Goal: Information Seeking & Learning: Check status

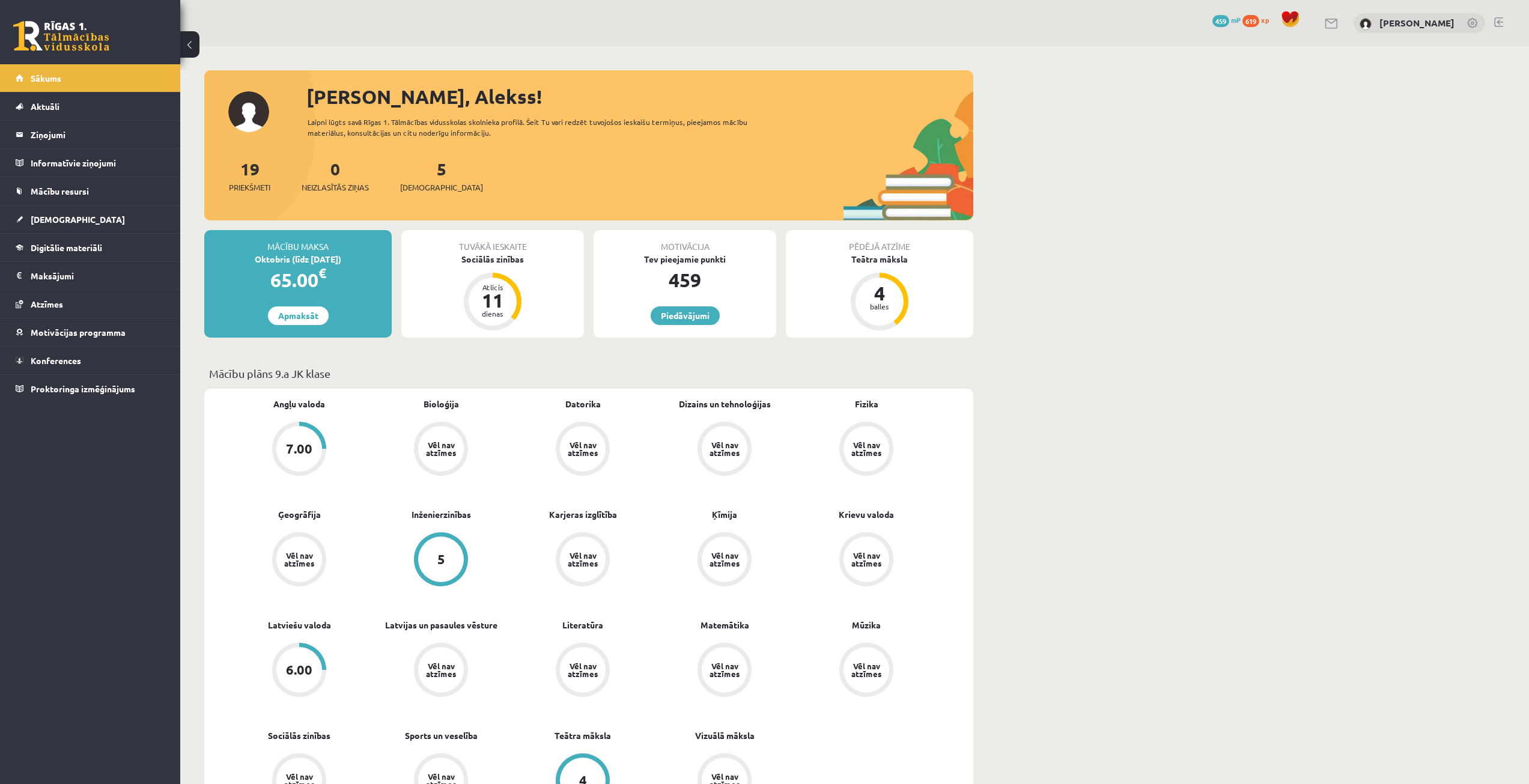
scroll to position [685, 0]
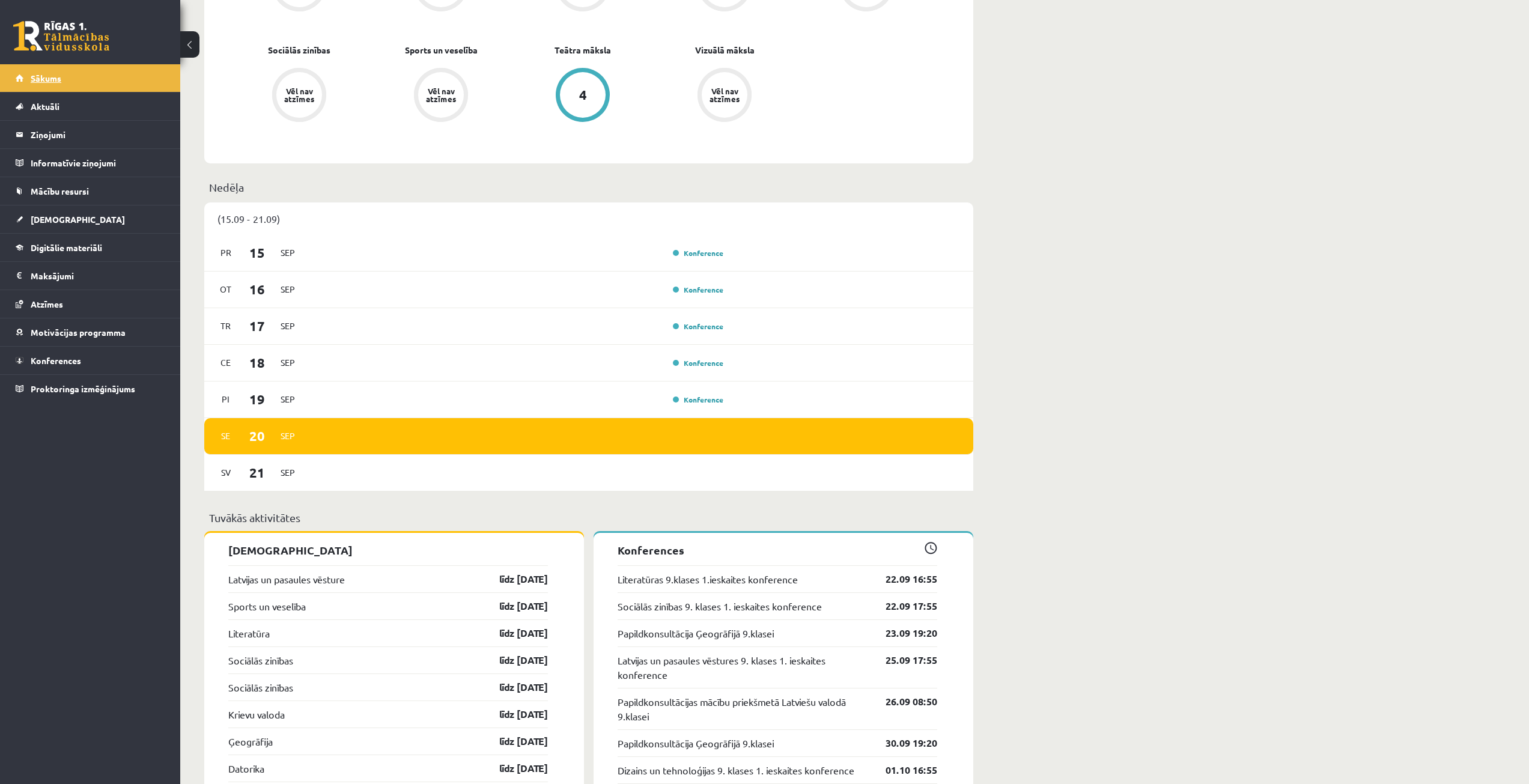
click at [40, 85] on link "Sākums" at bounding box center [90, 77] width 149 height 28
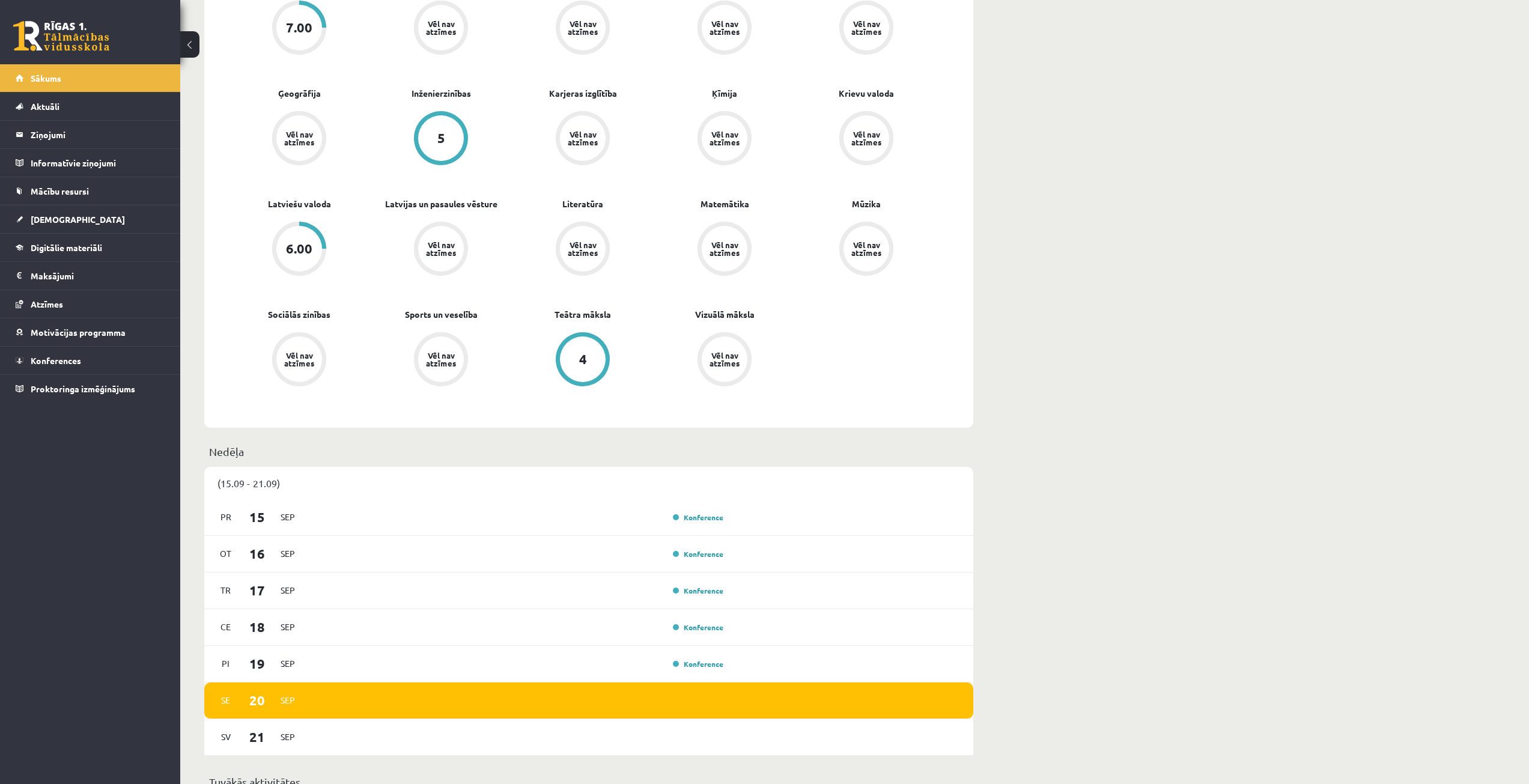
scroll to position [421, 0]
click at [97, 216] on link "[DEMOGRAPHIC_DATA]" at bounding box center [90, 218] width 149 height 28
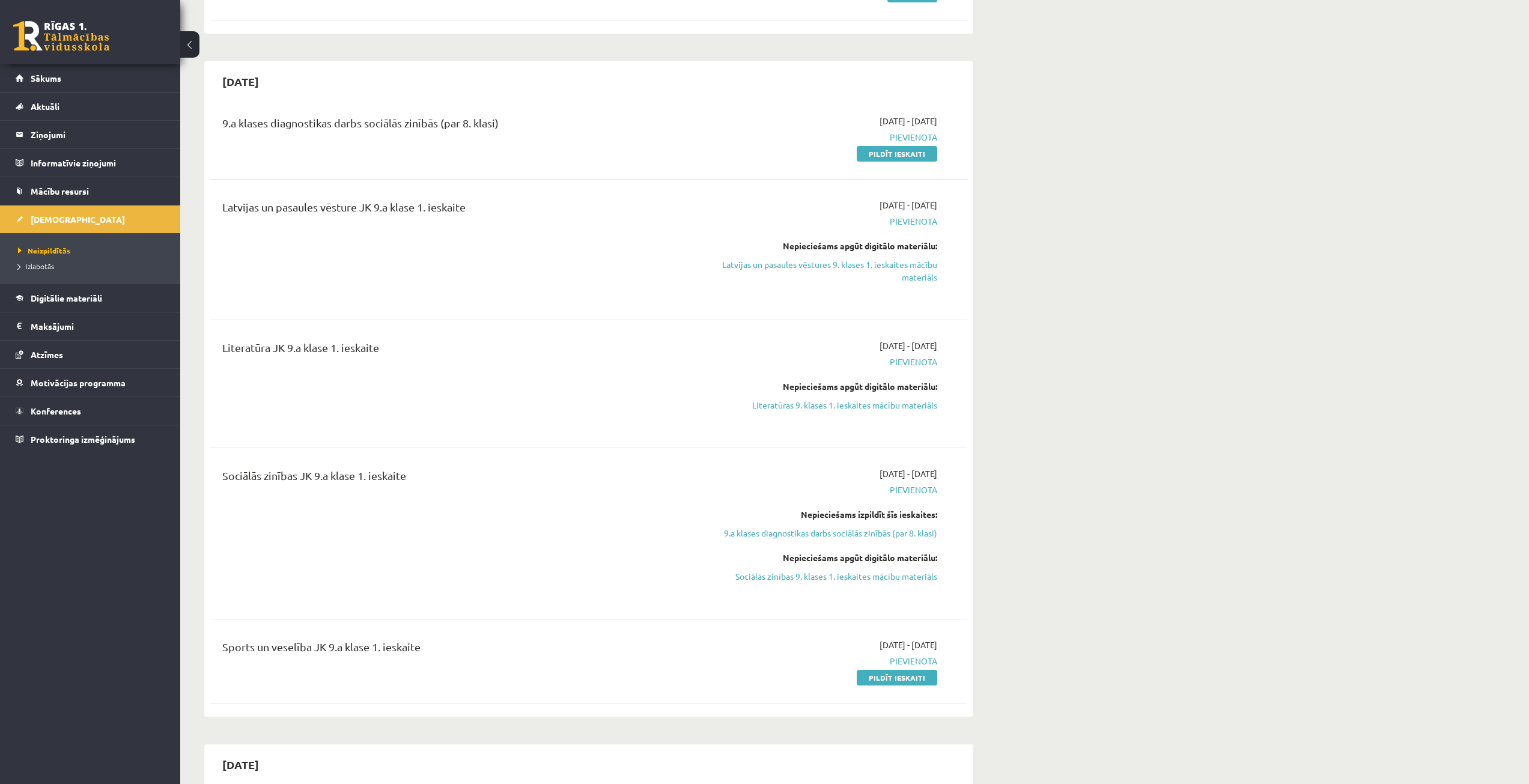
scroll to position [985, 0]
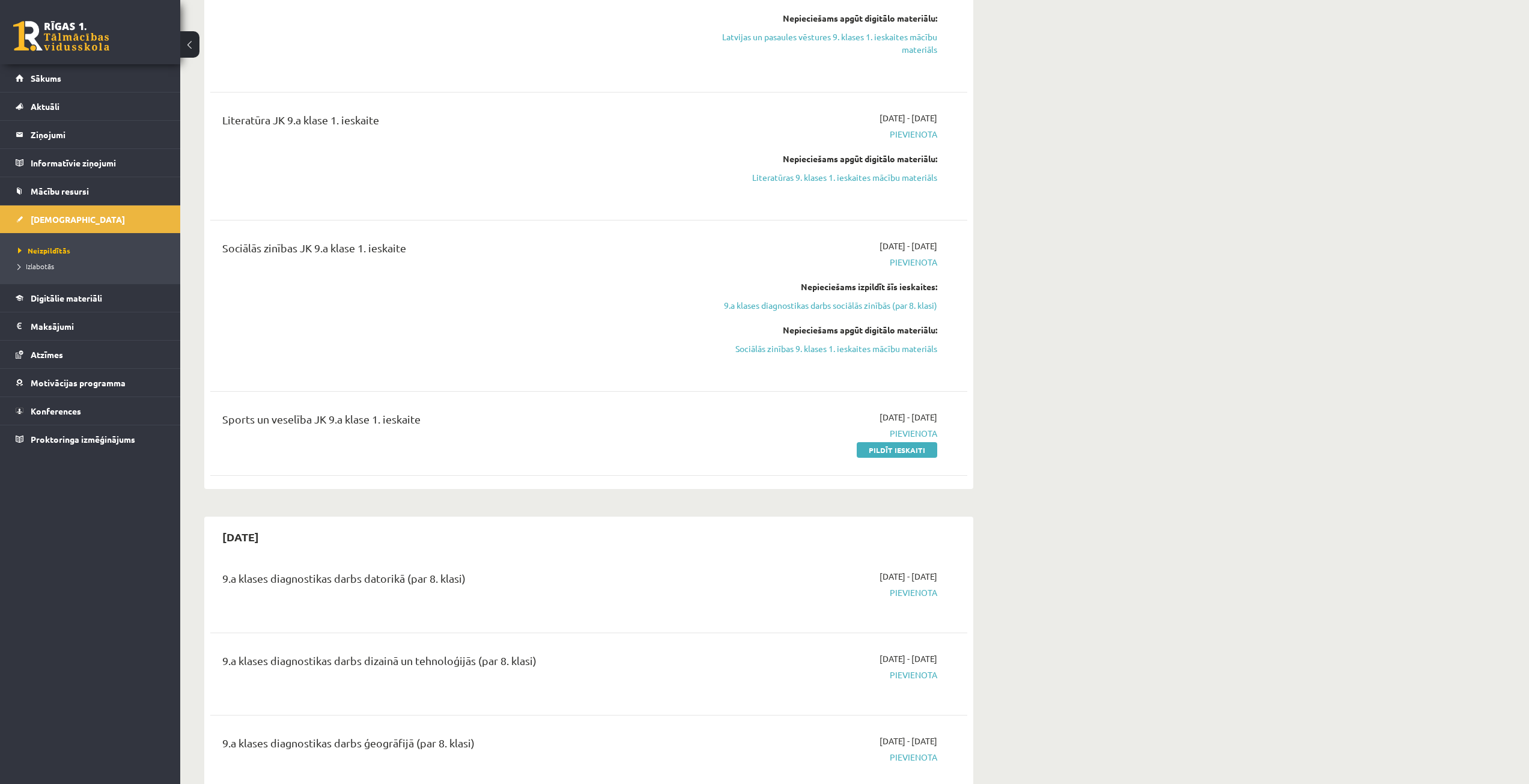
scroll to position [505, 0]
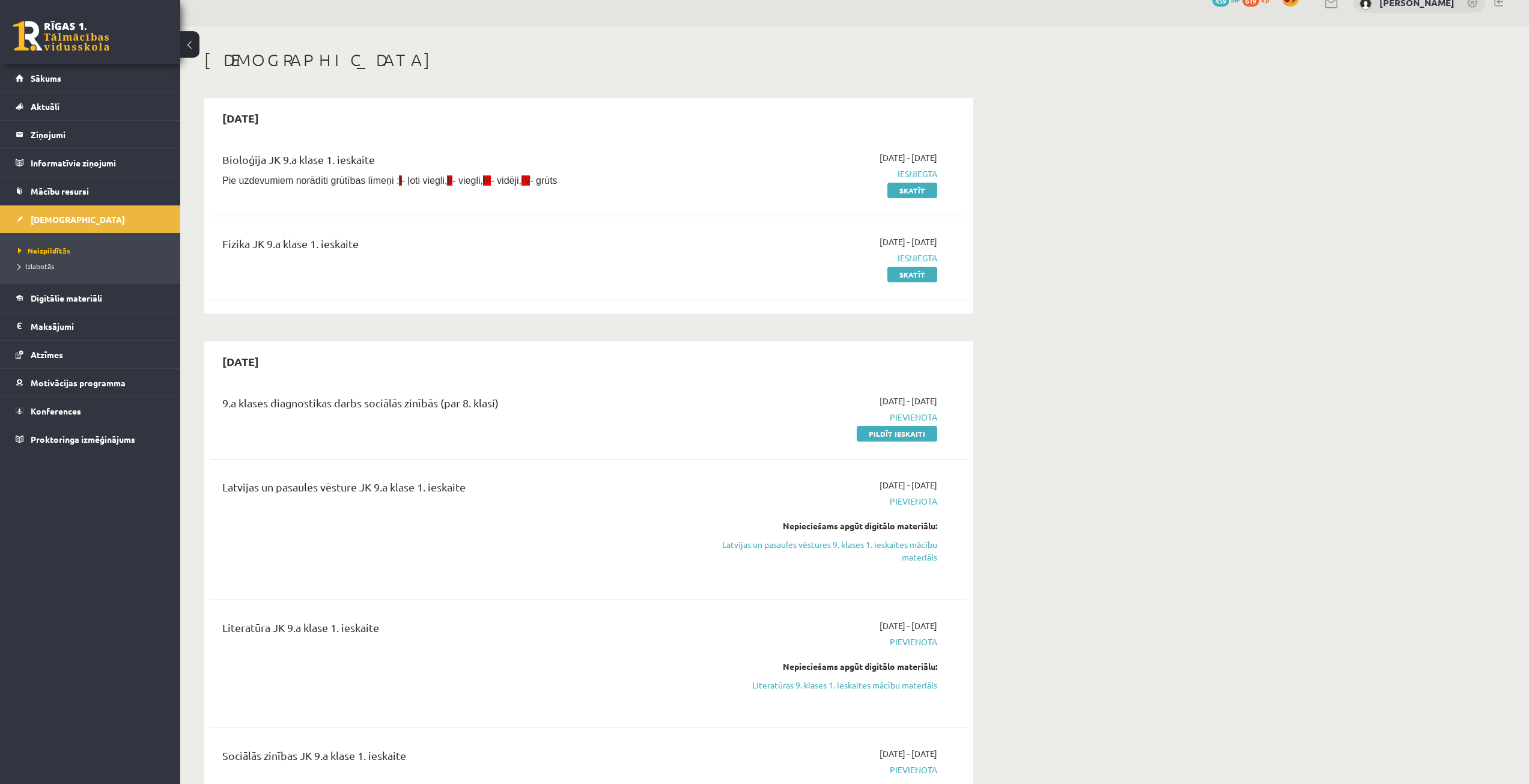
scroll to position [0, 0]
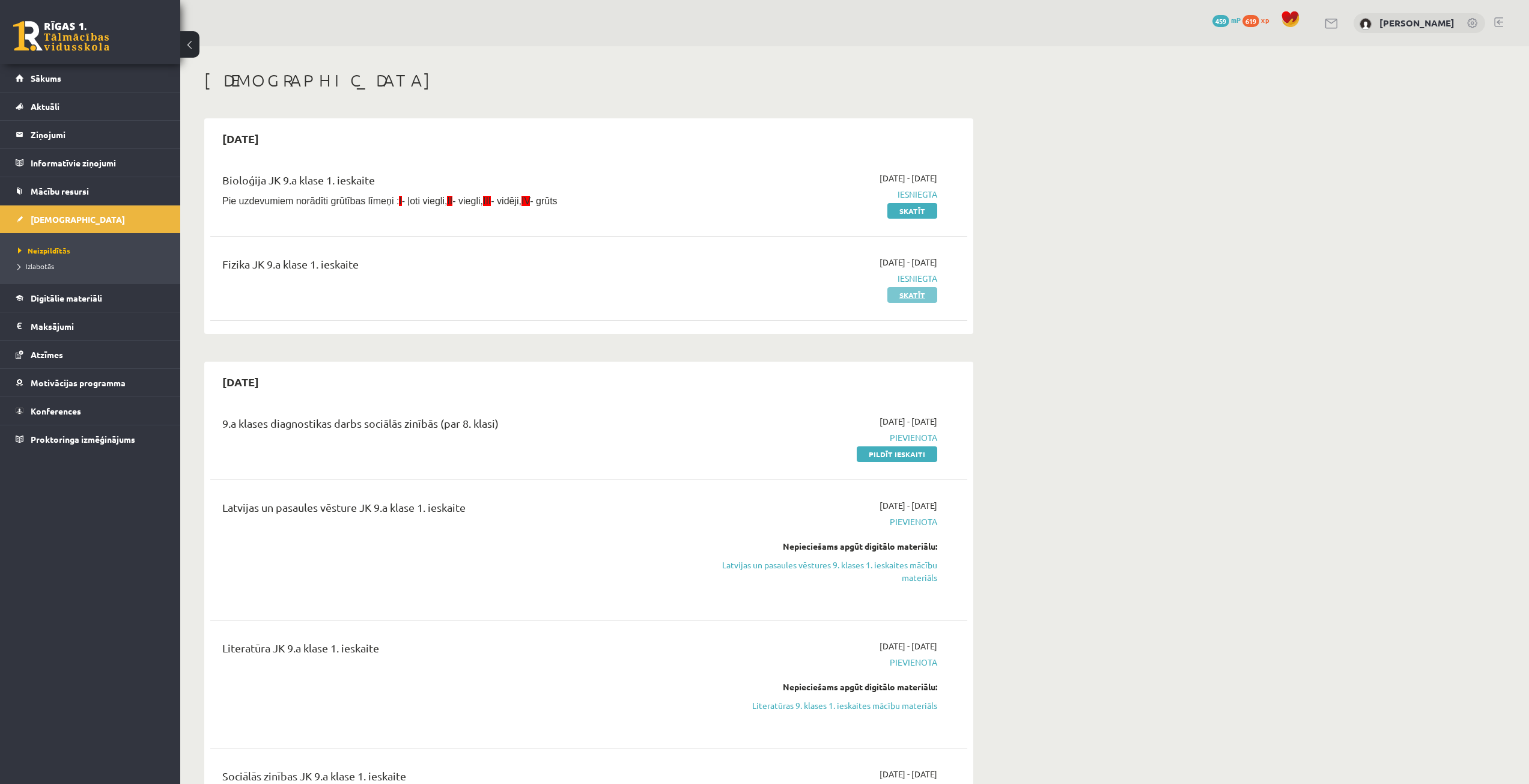
click at [889, 299] on link "Skatīt" at bounding box center [912, 294] width 49 height 15
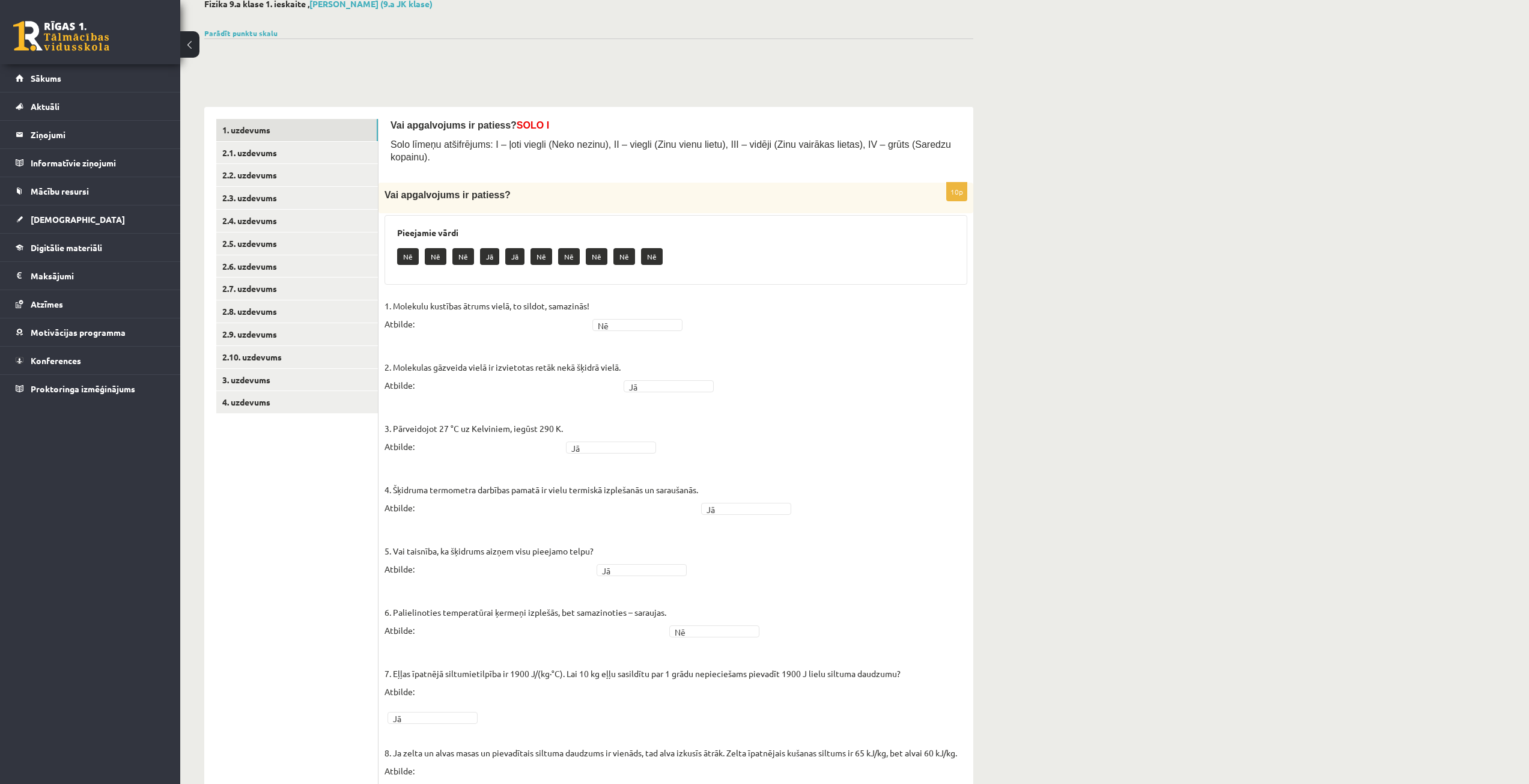
scroll to position [180, 0]
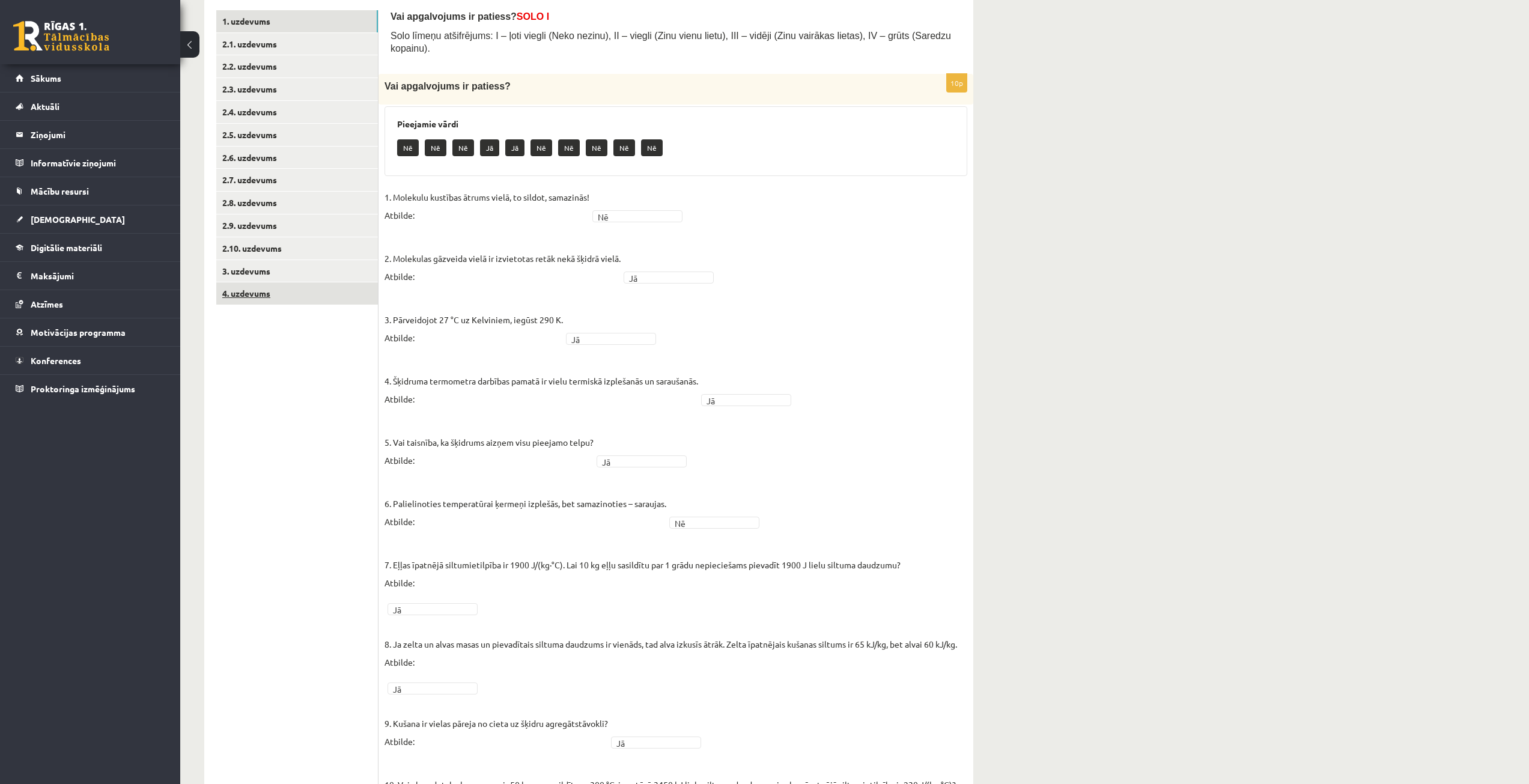
click at [265, 288] on link "4. uzdevums" at bounding box center [297, 293] width 162 height 22
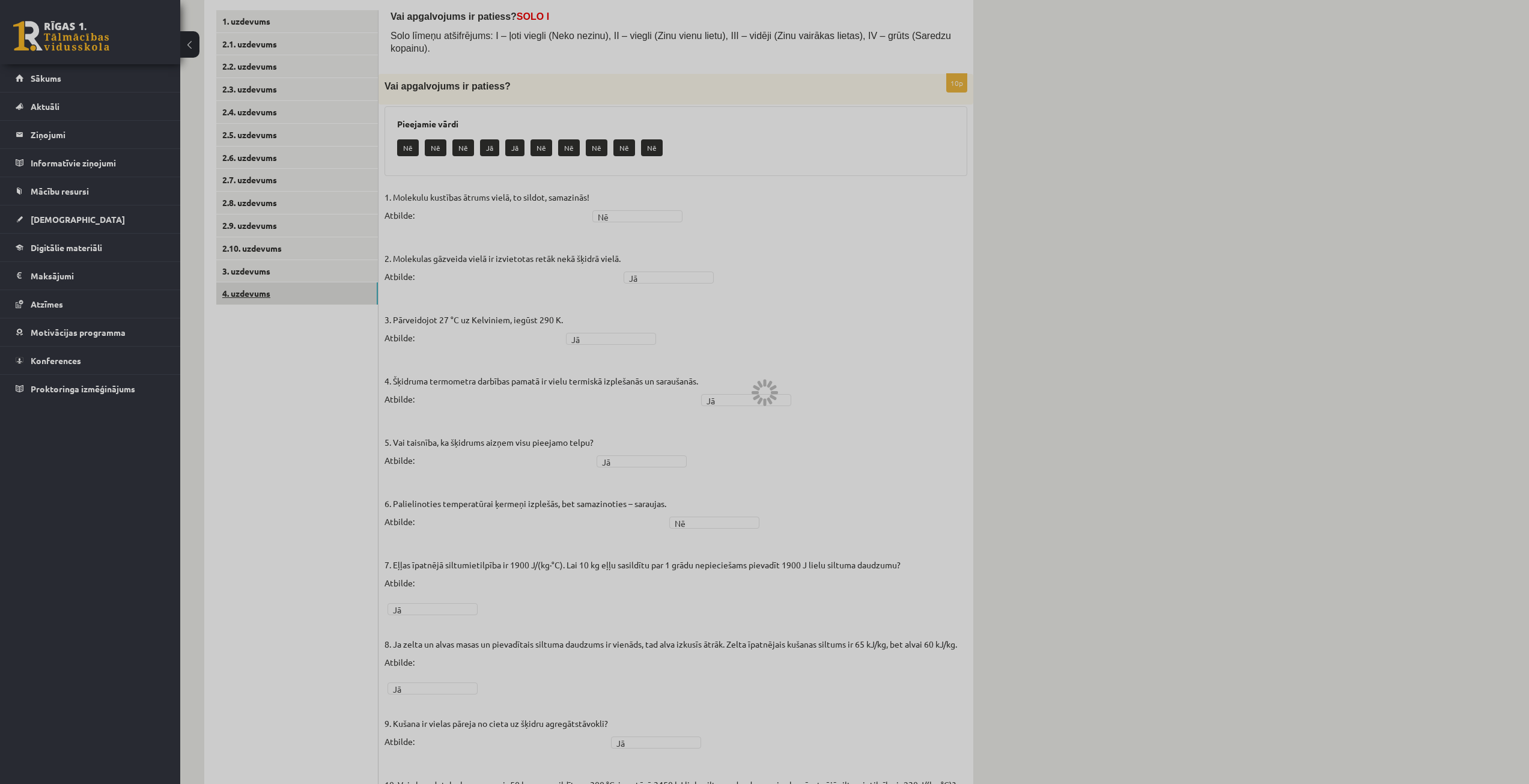
scroll to position [0, 0]
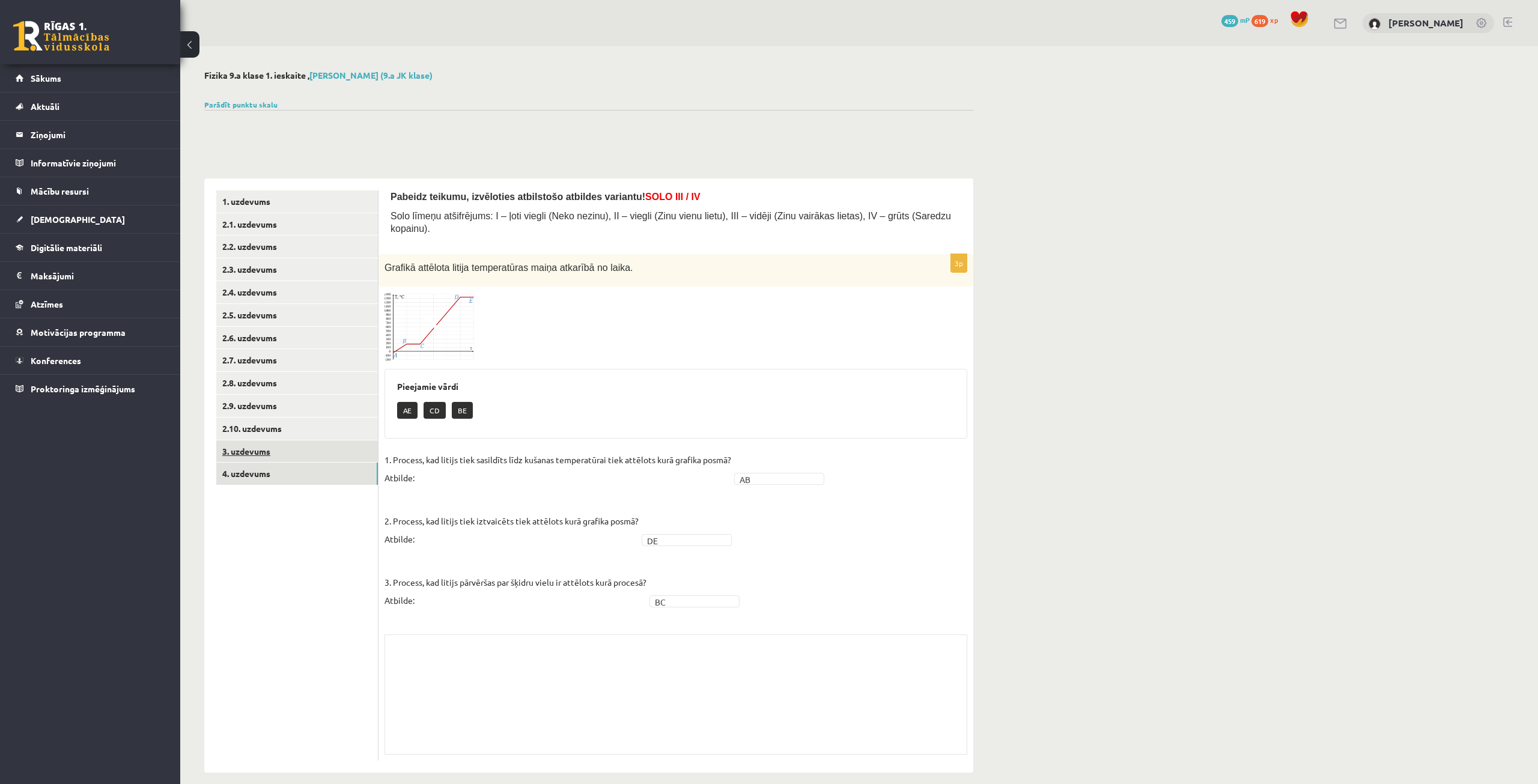
click at [335, 453] on link "3. uzdevums" at bounding box center [297, 451] width 162 height 22
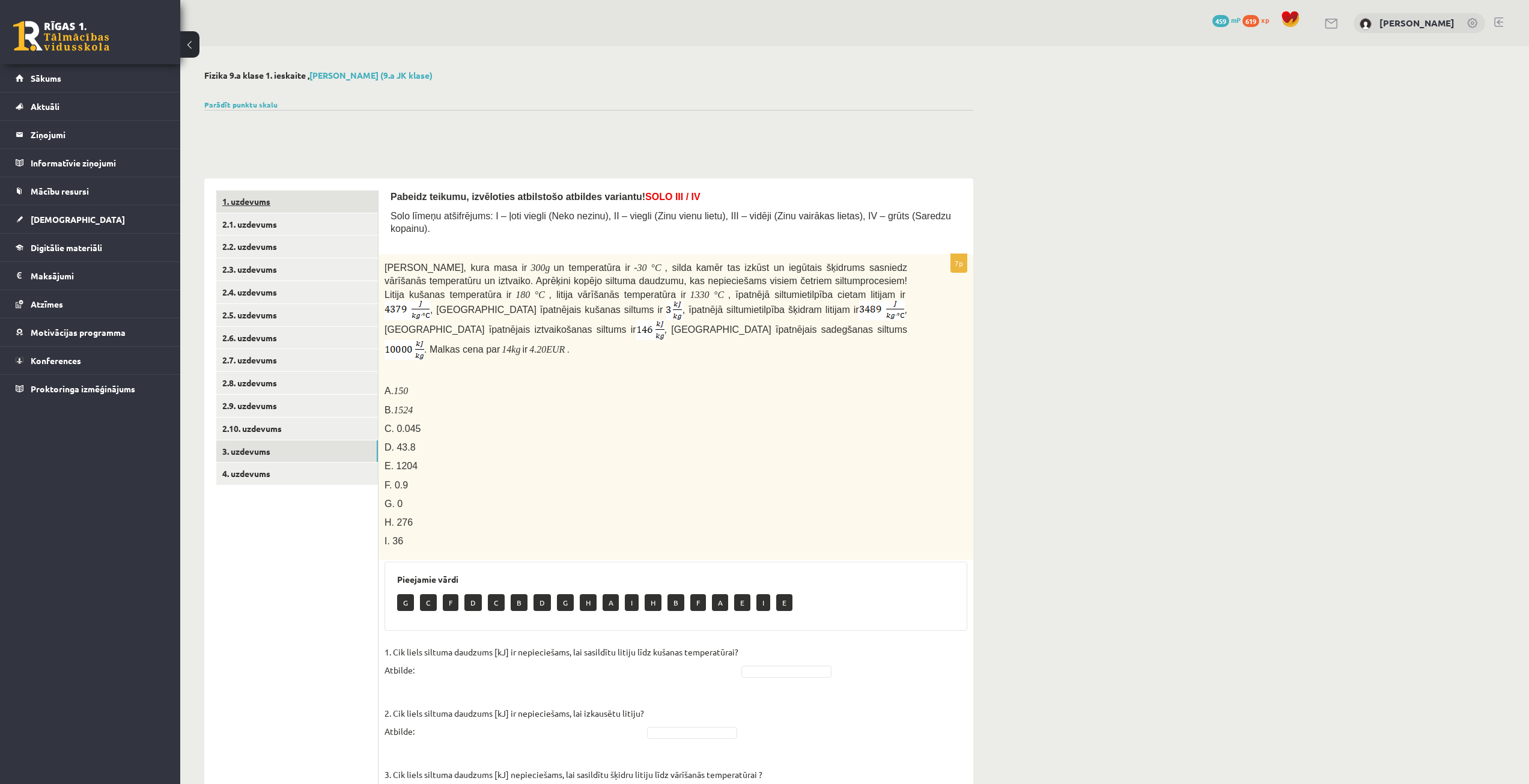
click at [306, 196] on link "1. uzdevums" at bounding box center [297, 201] width 162 height 22
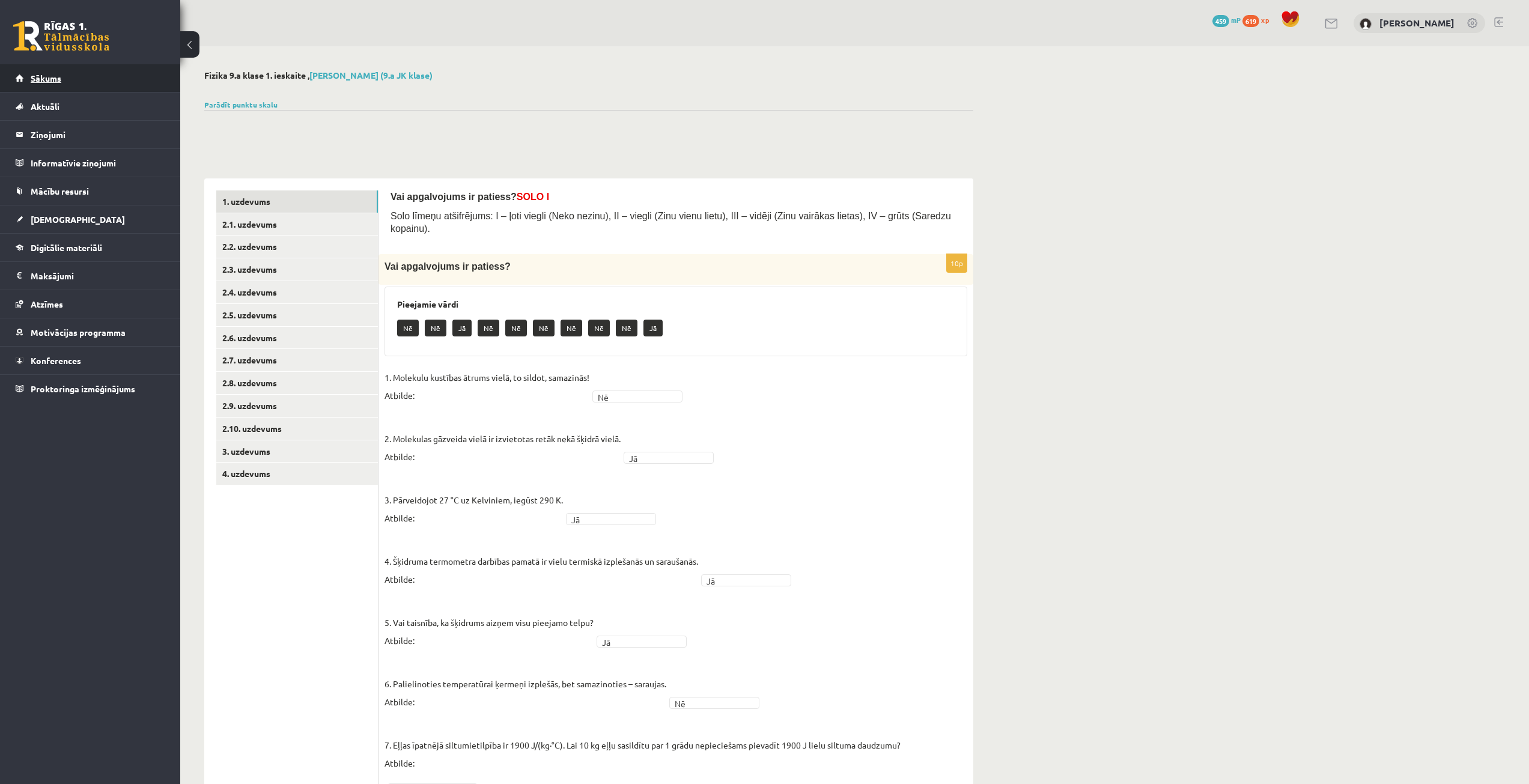
click at [106, 90] on link "Sākums" at bounding box center [90, 77] width 149 height 28
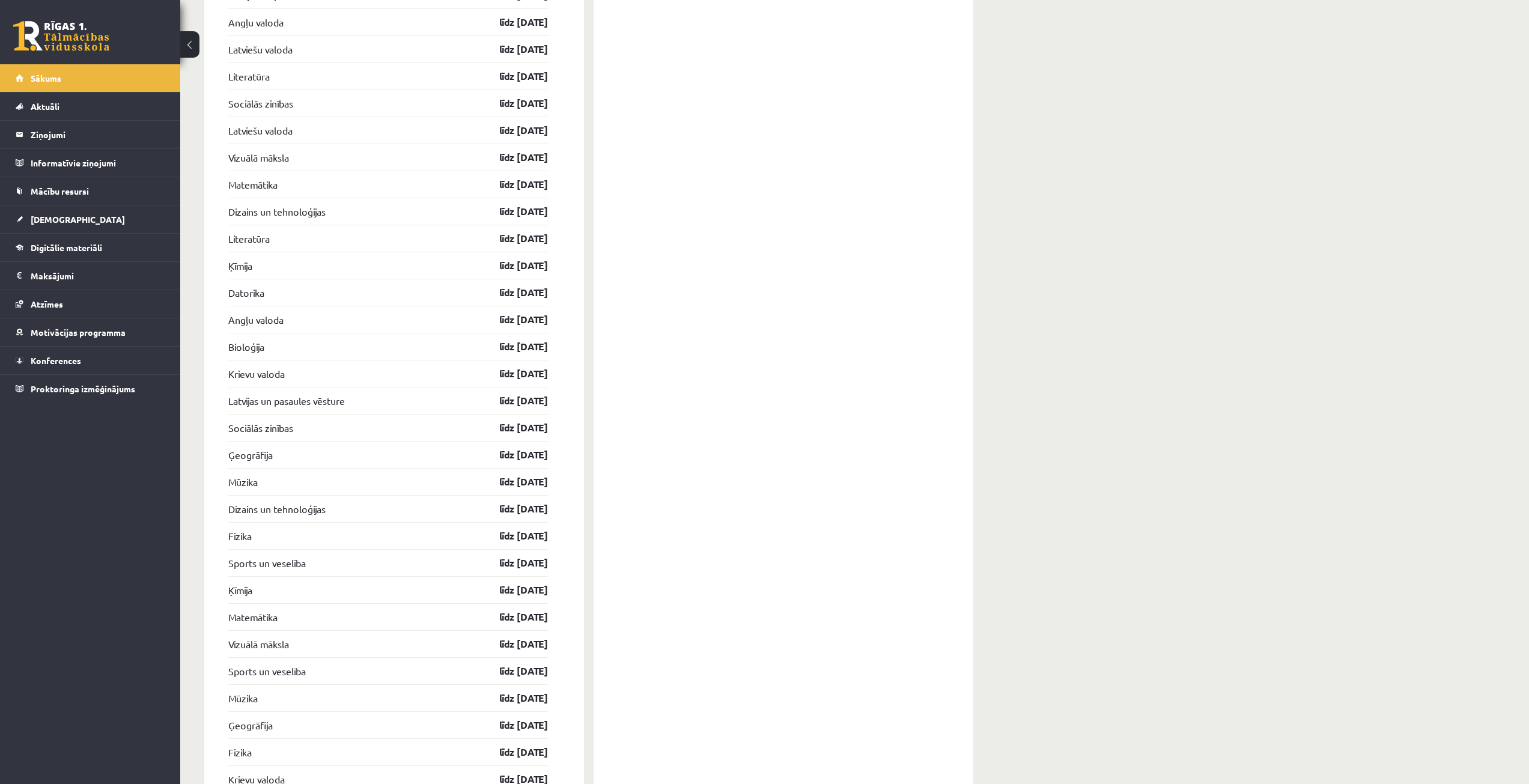
scroll to position [2342, 0]
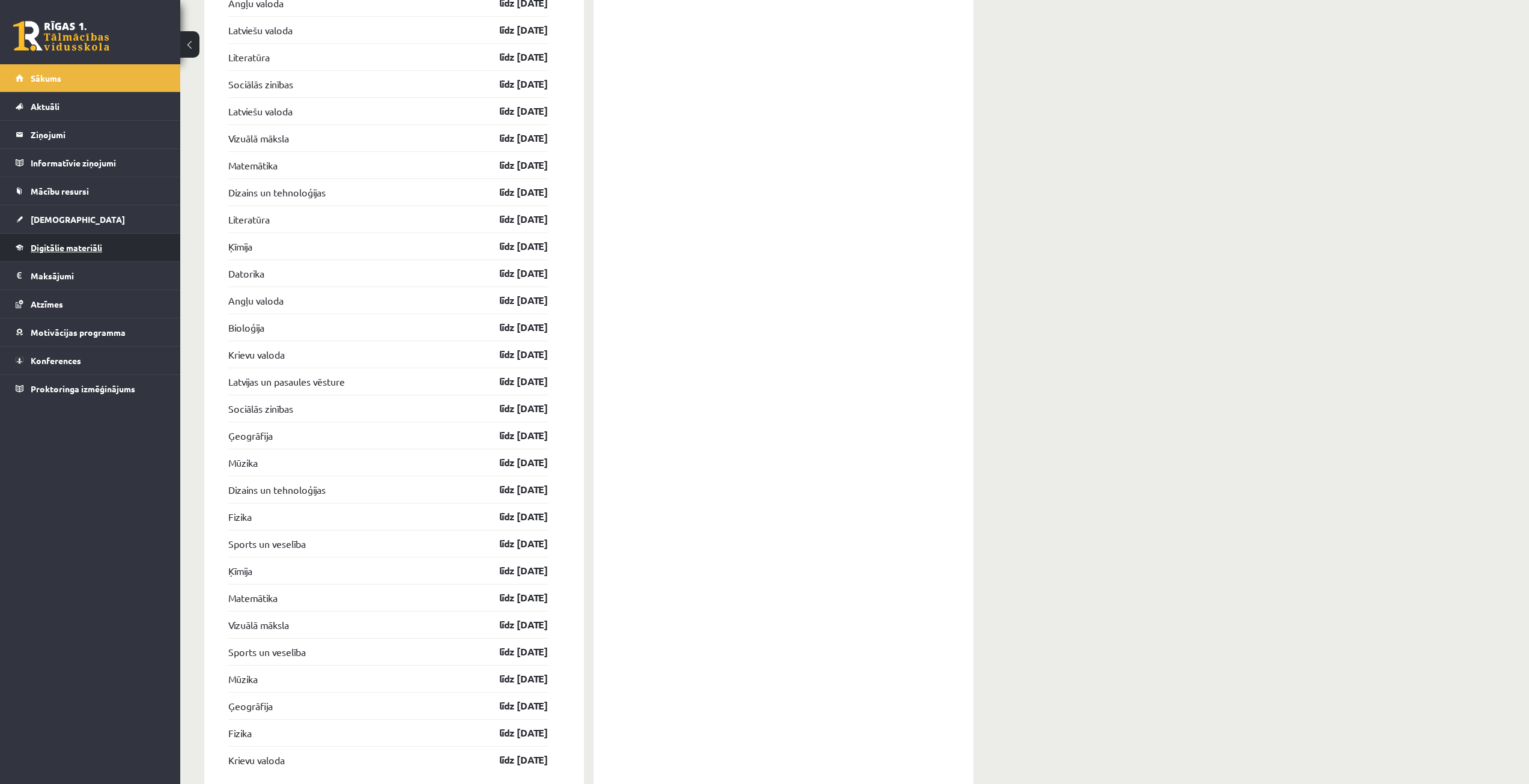
click at [125, 243] on link "Digitālie materiāli" at bounding box center [90, 247] width 149 height 28
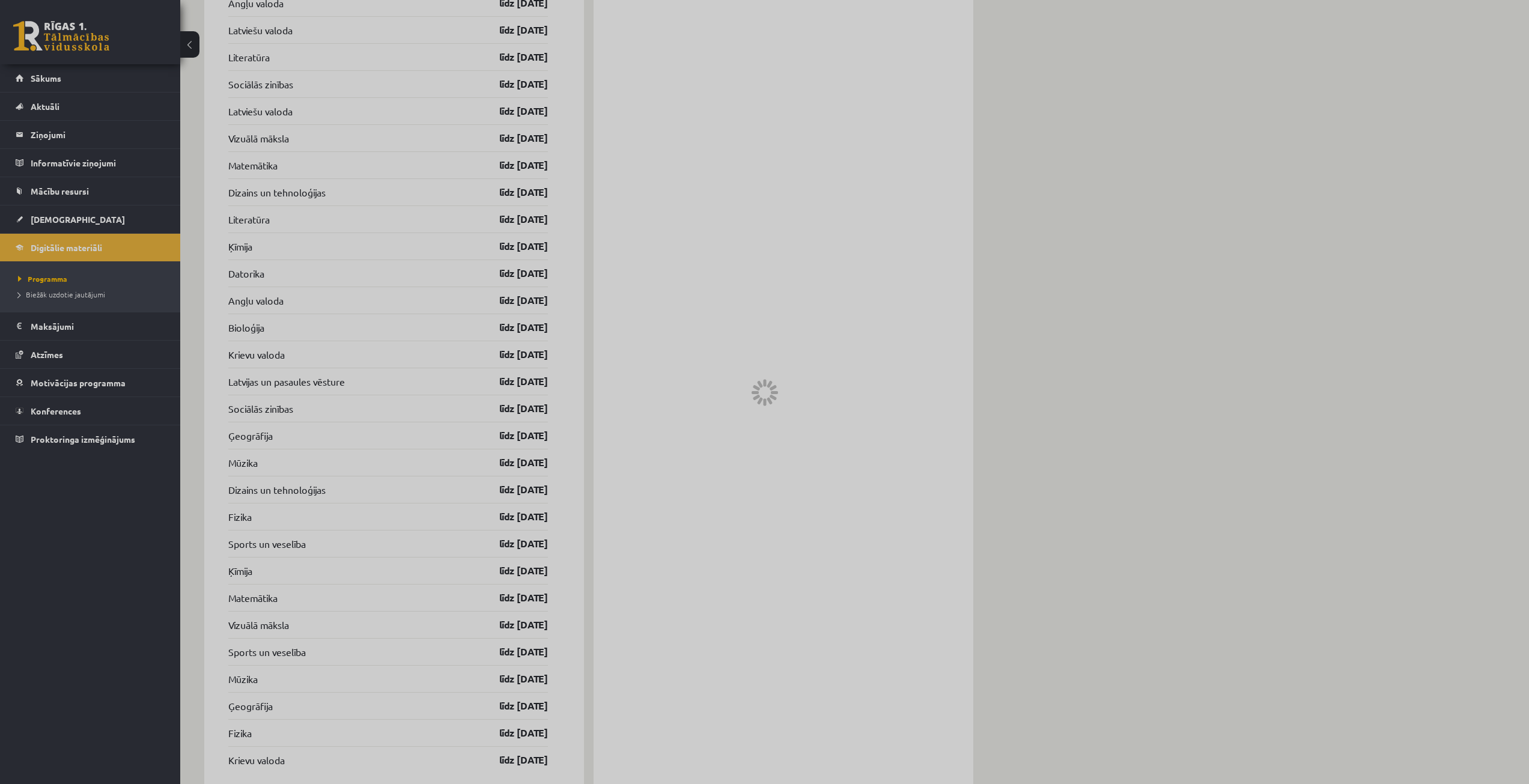
click at [124, 227] on div at bounding box center [764, 392] width 1529 height 784
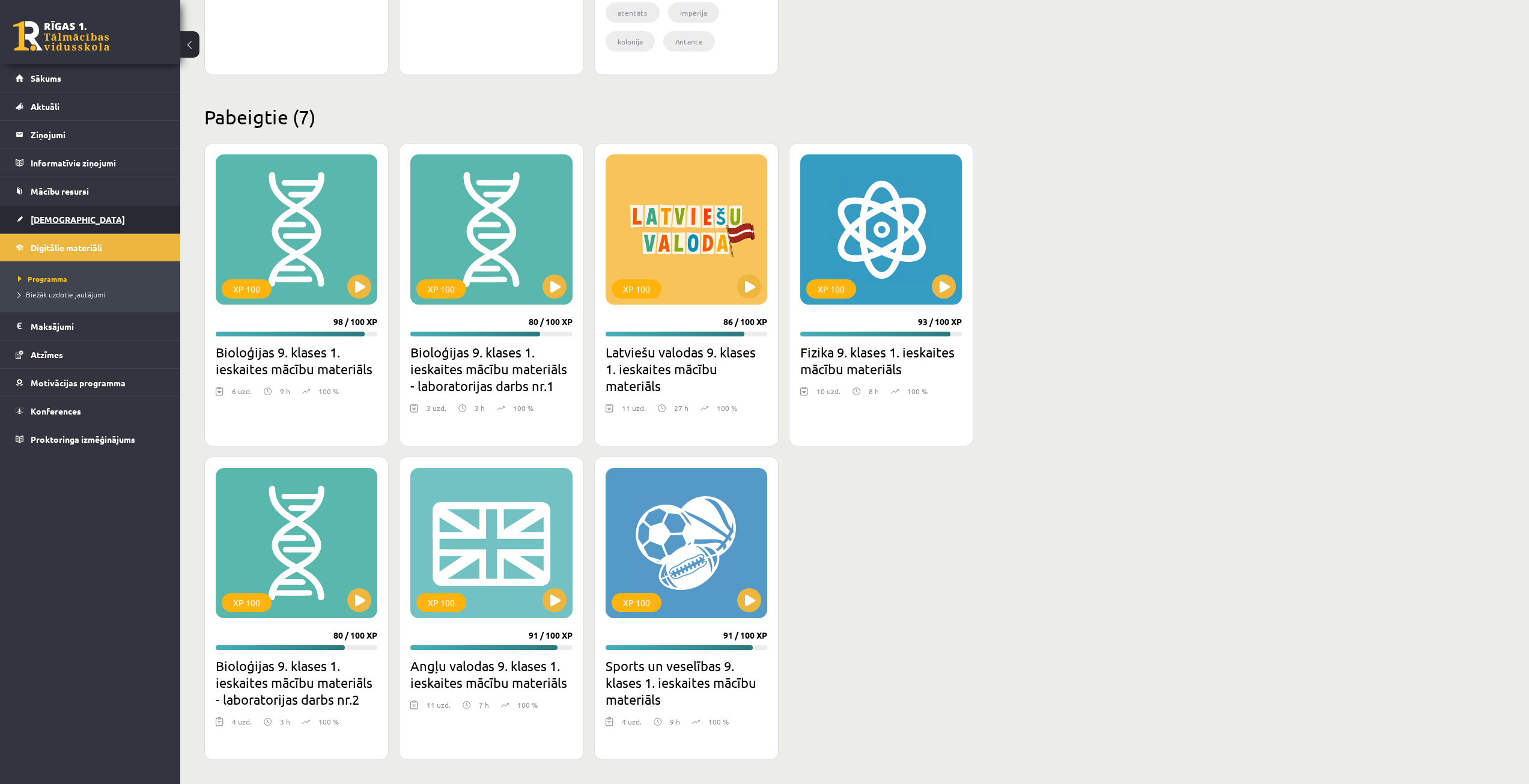
click at [124, 221] on link "[DEMOGRAPHIC_DATA]" at bounding box center [90, 218] width 149 height 28
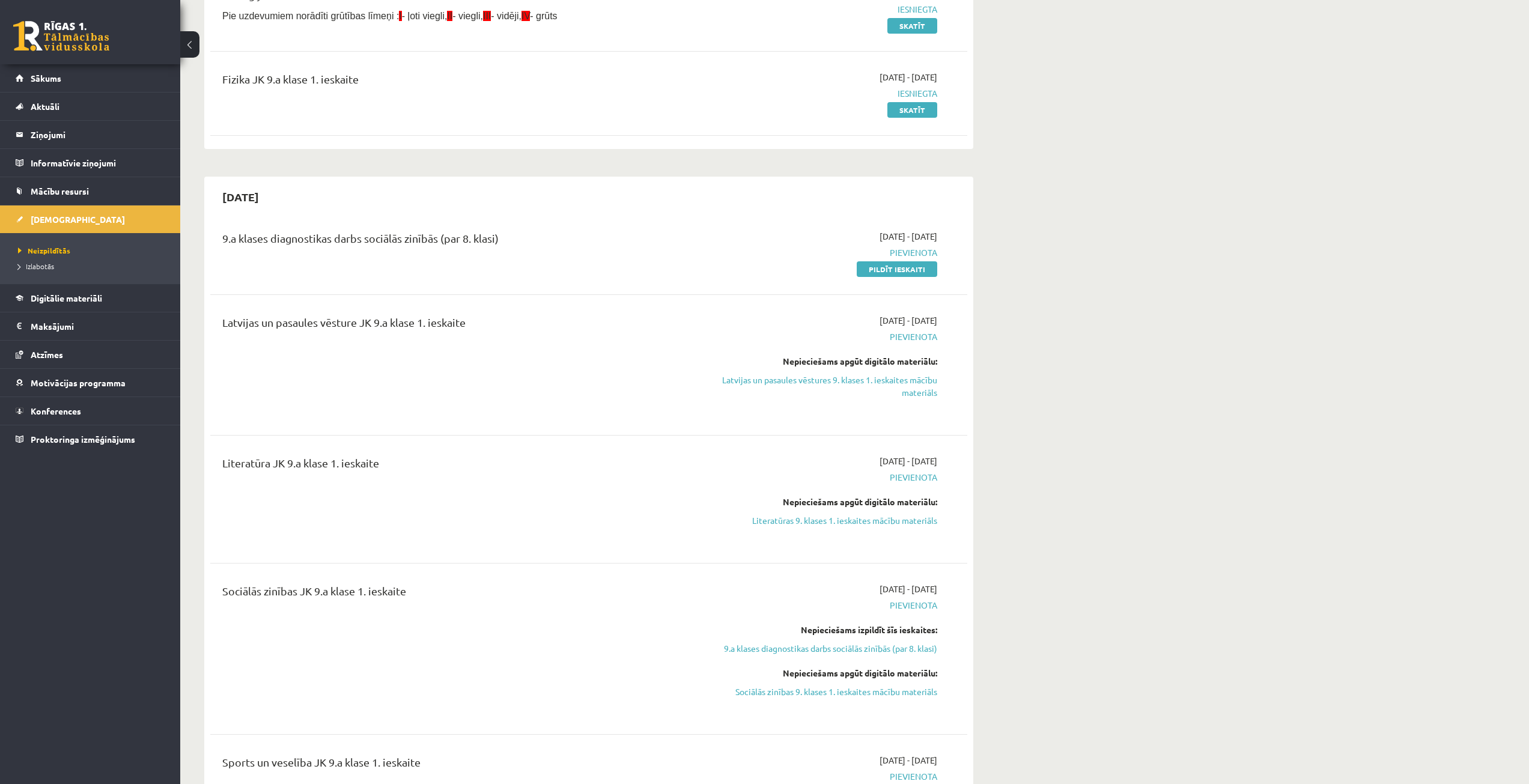
scroll to position [180, 0]
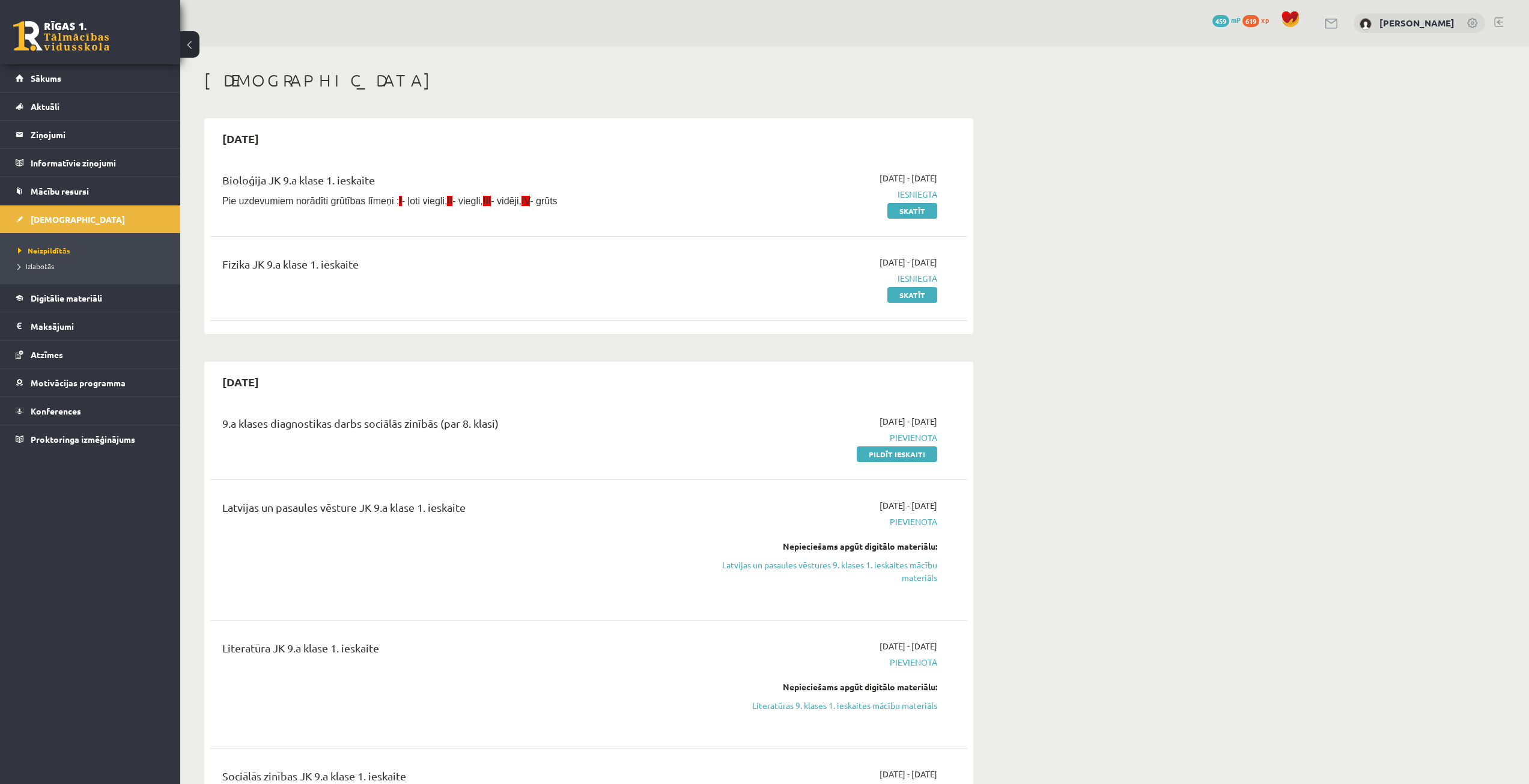
scroll to position [178, 0]
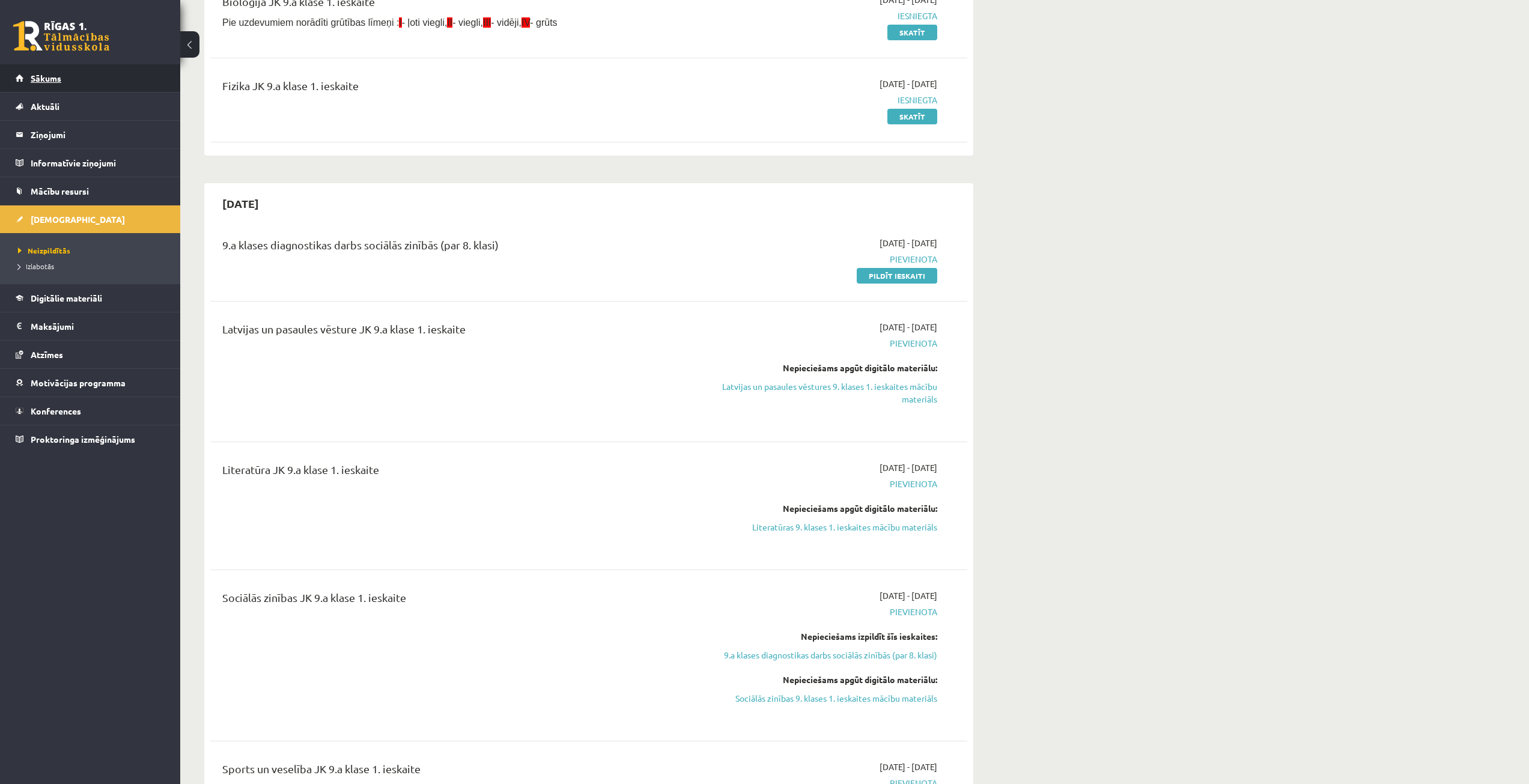
click at [122, 81] on link "Sākums" at bounding box center [90, 77] width 149 height 28
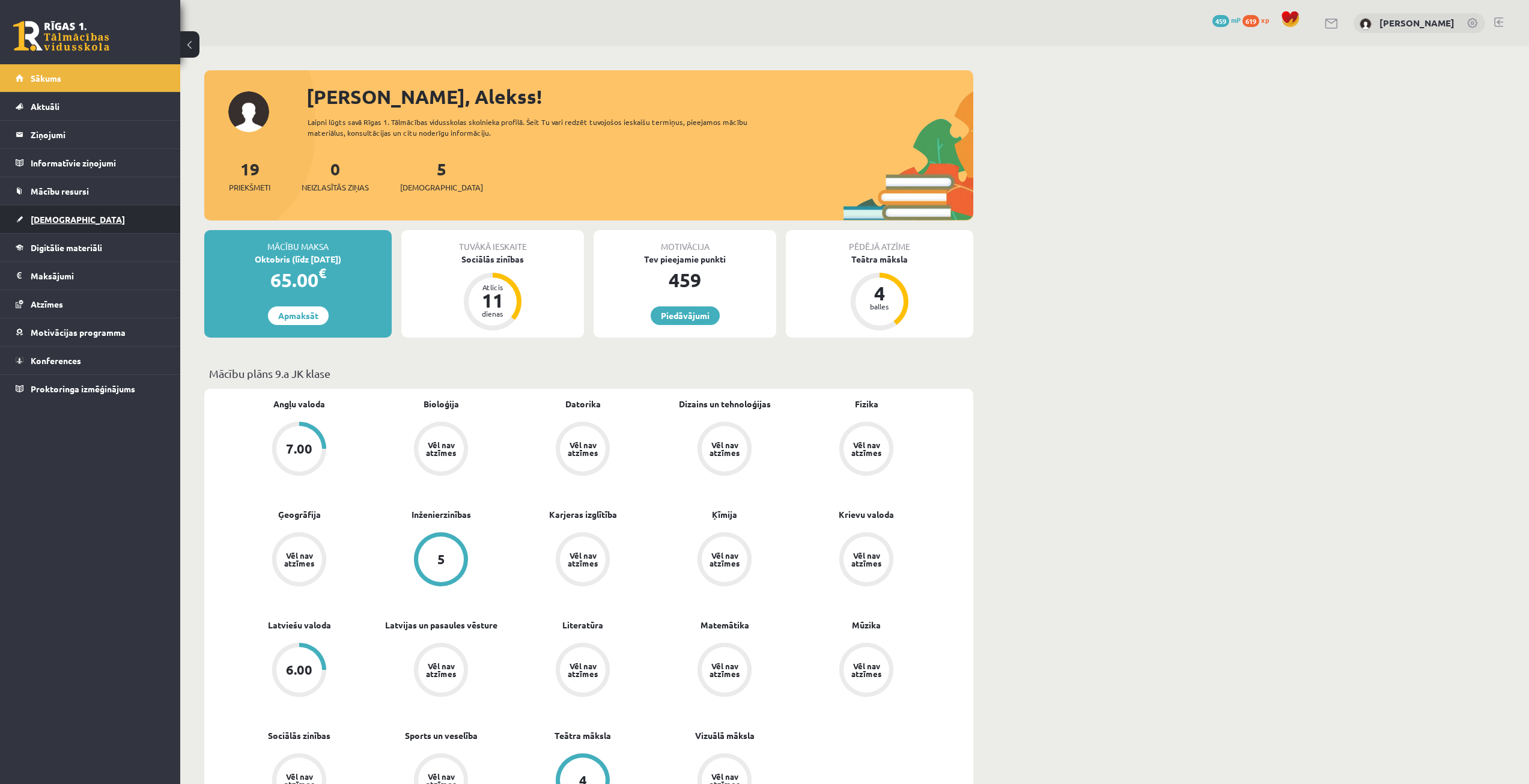
click at [85, 211] on link "[DEMOGRAPHIC_DATA]" at bounding box center [90, 218] width 149 height 28
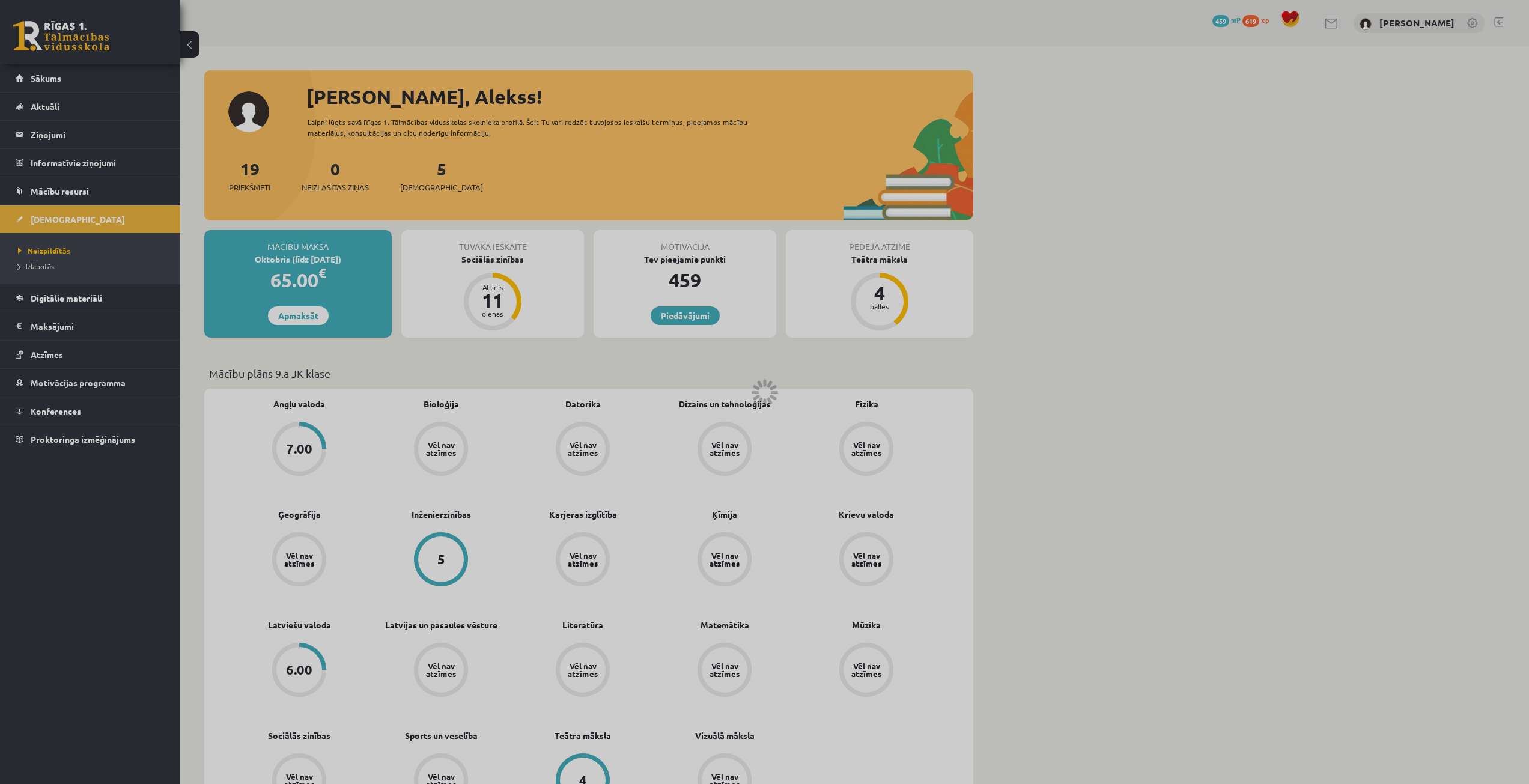
click at [88, 180] on div at bounding box center [764, 392] width 1529 height 784
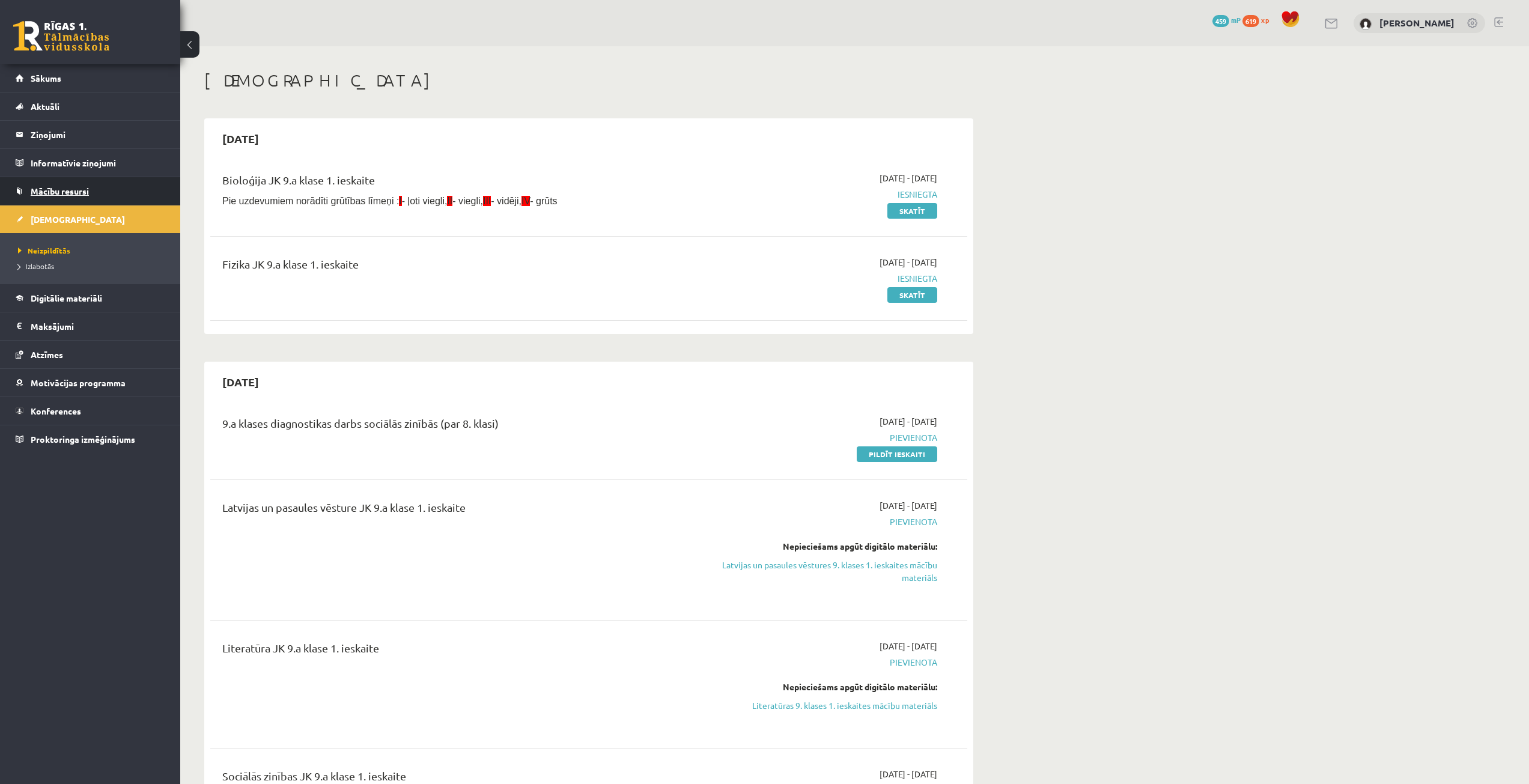
click at [88, 191] on span "Mācību resursi" at bounding box center [59, 191] width 58 height 11
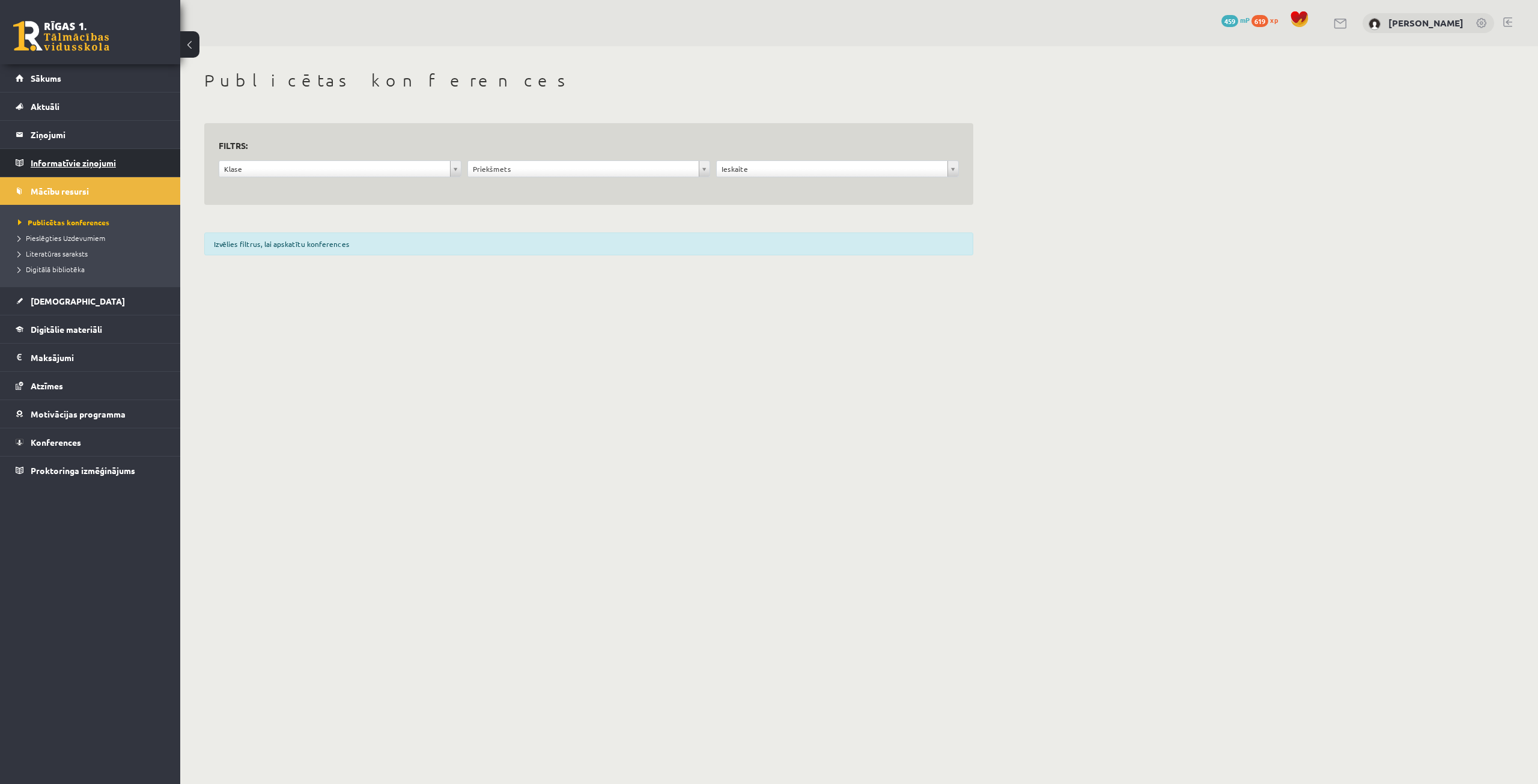
click at [88, 163] on legend "Informatīvie ziņojumi 0" at bounding box center [98, 163] width 135 height 28
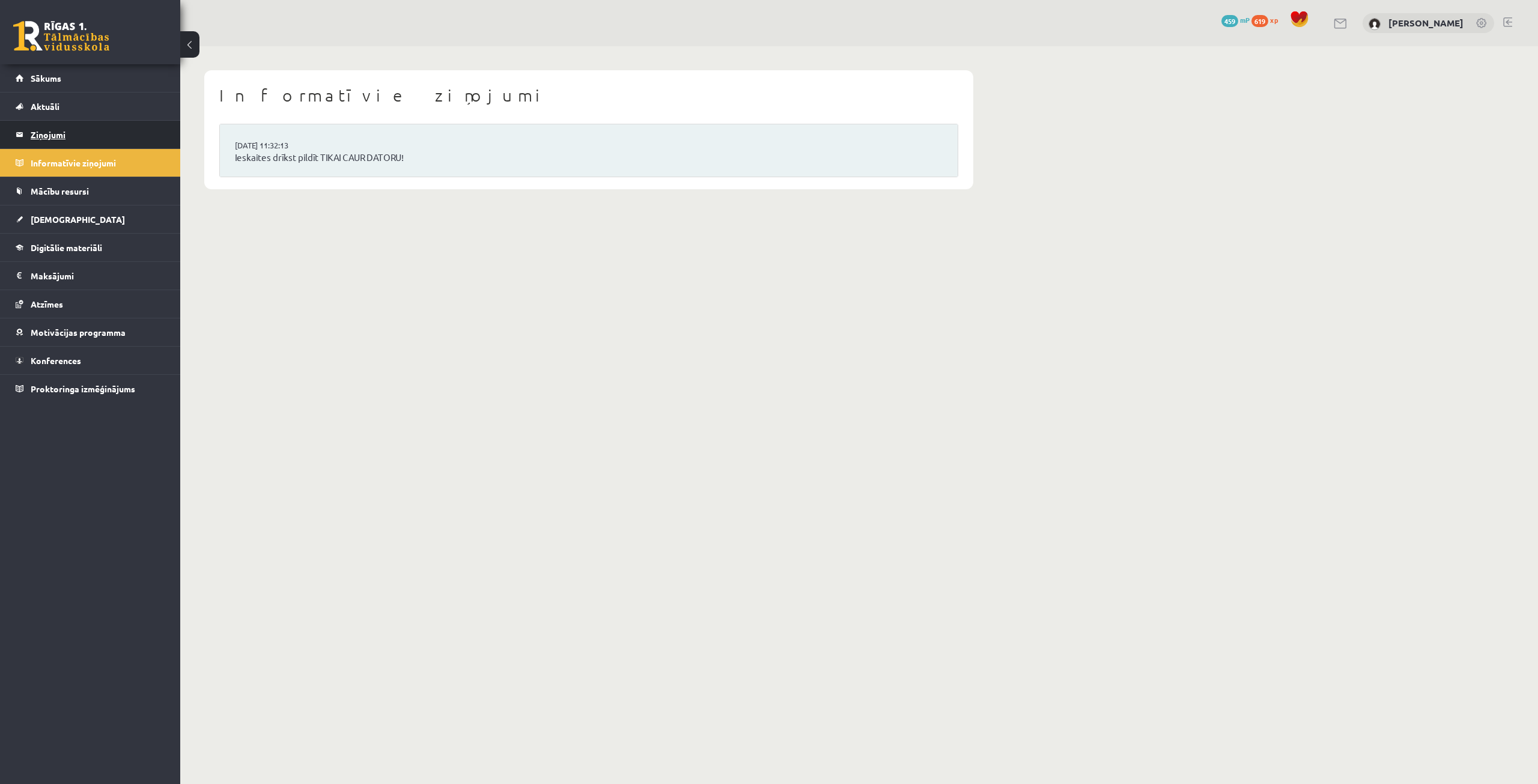
click at [88, 131] on legend "Ziņojumi 0" at bounding box center [98, 134] width 135 height 28
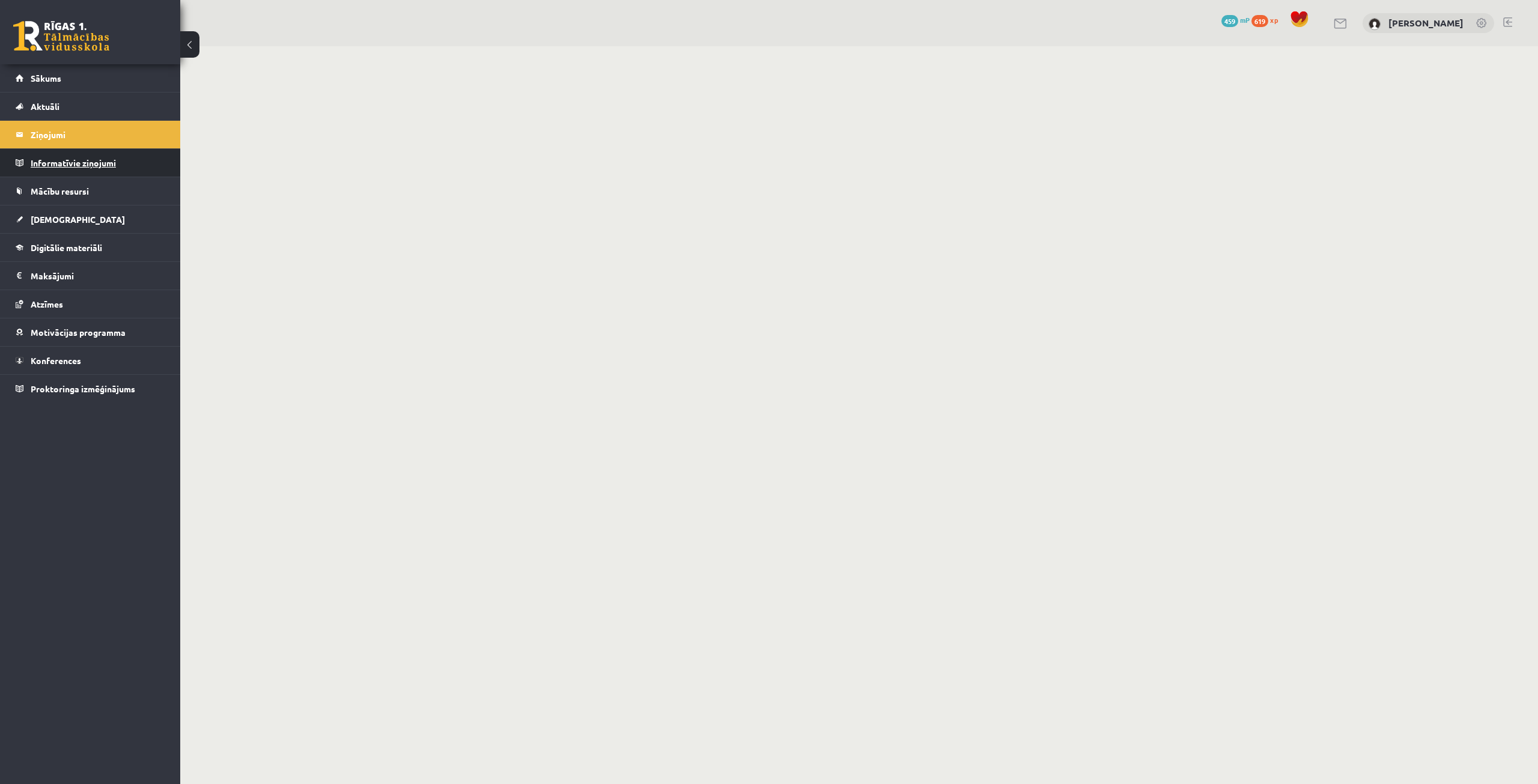
click at [104, 168] on legend "Informatīvie ziņojumi 0" at bounding box center [98, 163] width 135 height 28
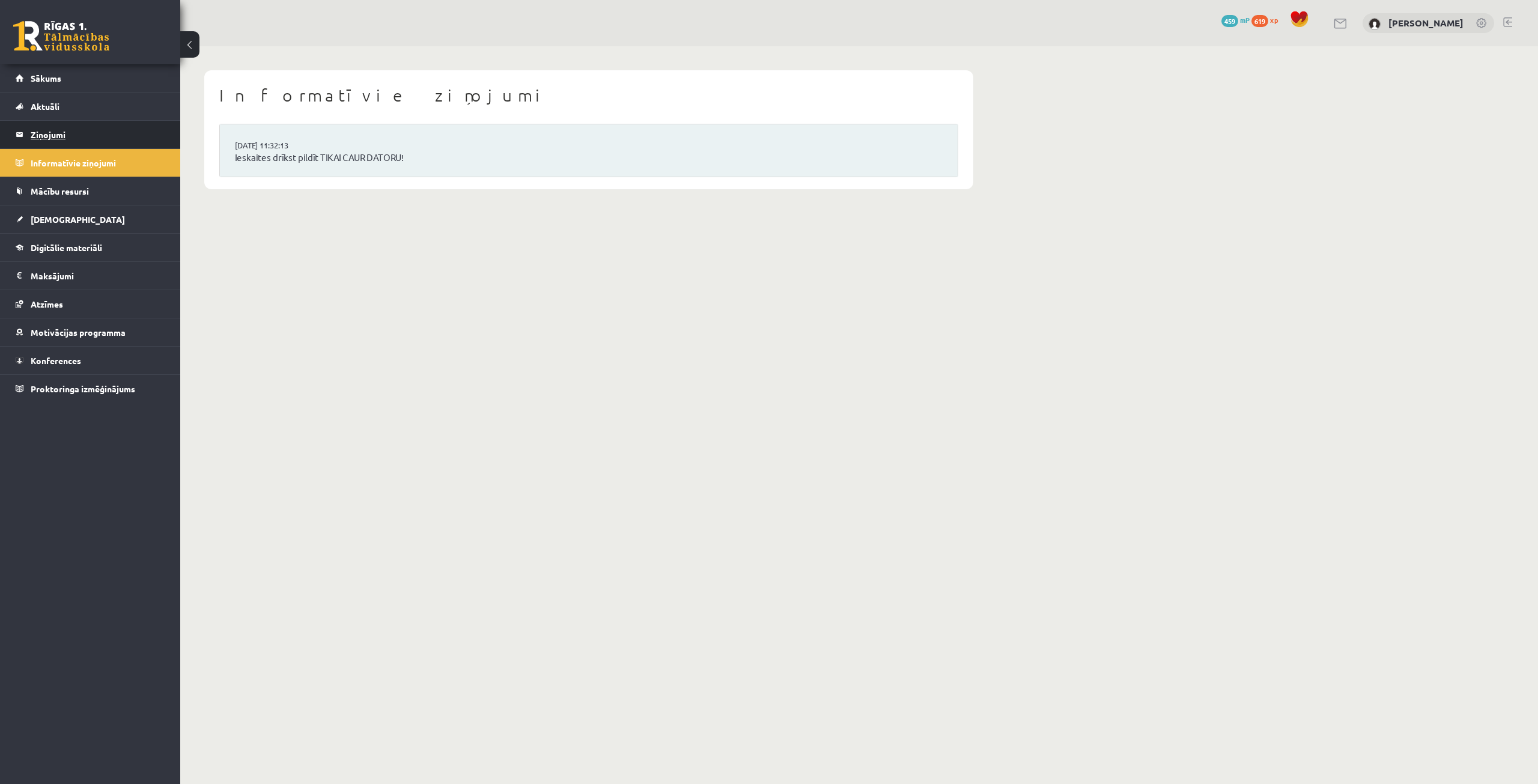
drag, startPoint x: 110, startPoint y: 141, endPoint x: 108, endPoint y: 167, distance: 26.1
click at [110, 142] on legend "Ziņojumi 0" at bounding box center [98, 134] width 135 height 28
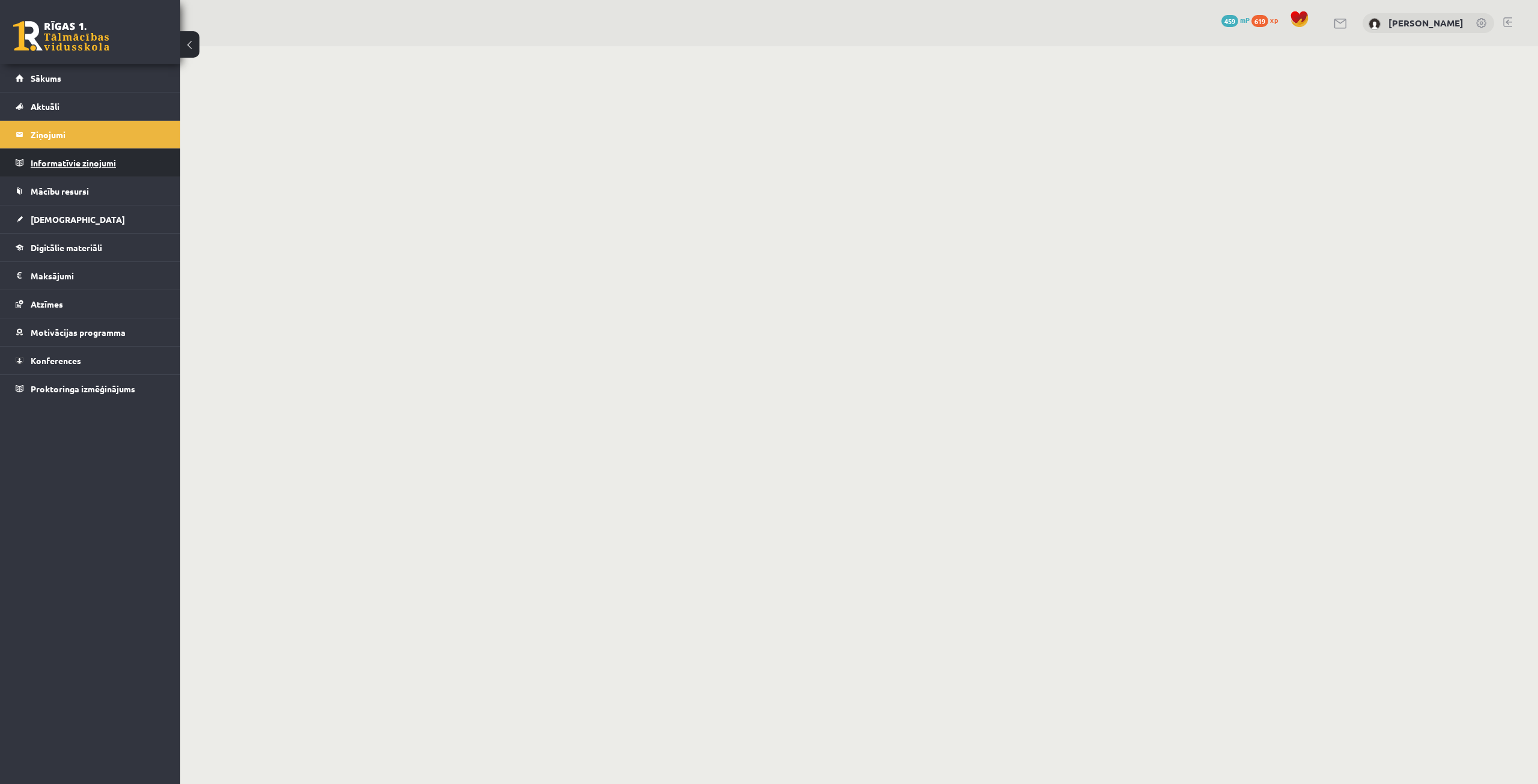
click at [108, 167] on legend "Informatīvie ziņojumi 0" at bounding box center [98, 163] width 135 height 28
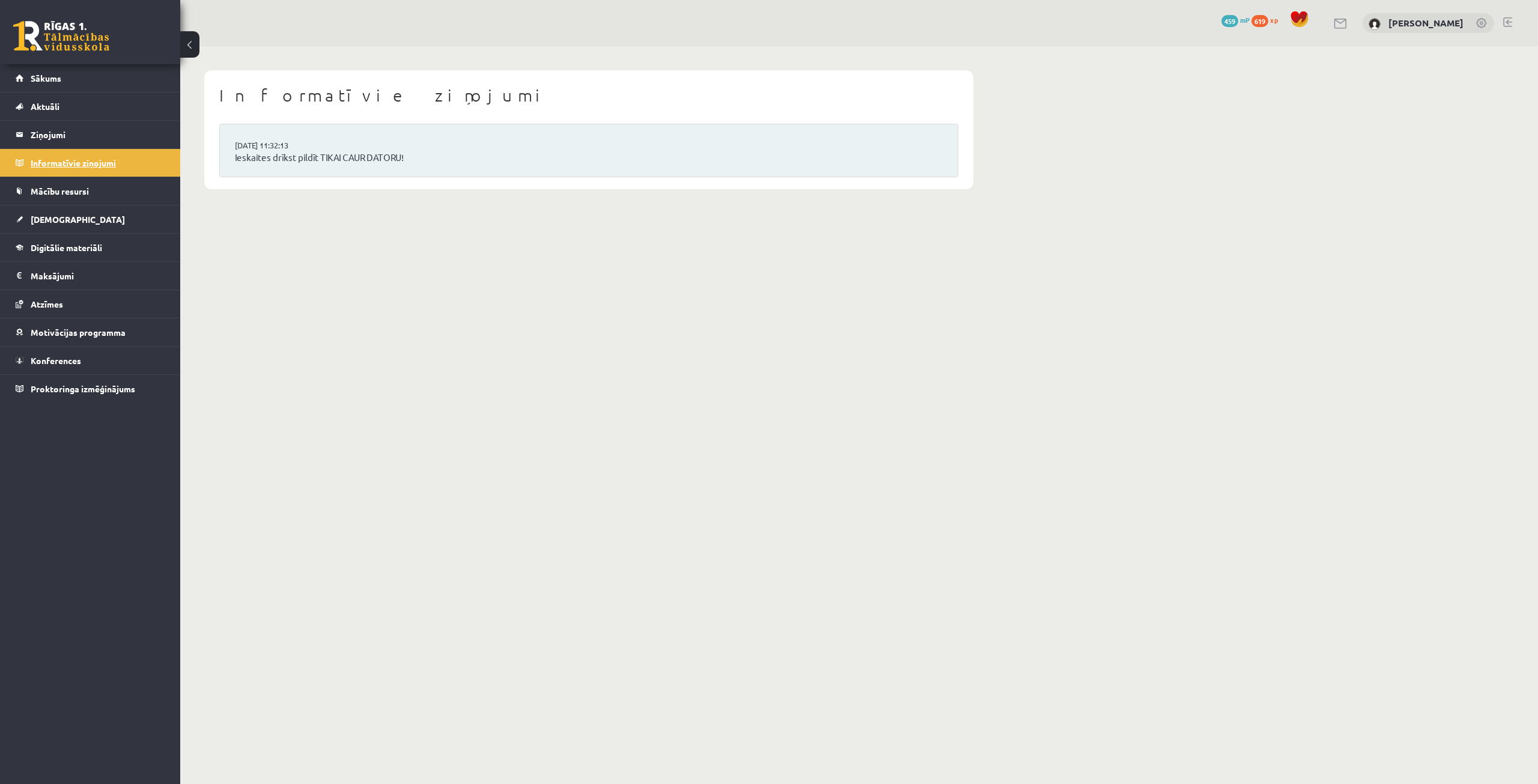
click at [121, 172] on legend "Informatīvie ziņojumi 0" at bounding box center [98, 163] width 135 height 28
click at [133, 140] on legend "Ziņojumi 0" at bounding box center [98, 134] width 135 height 28
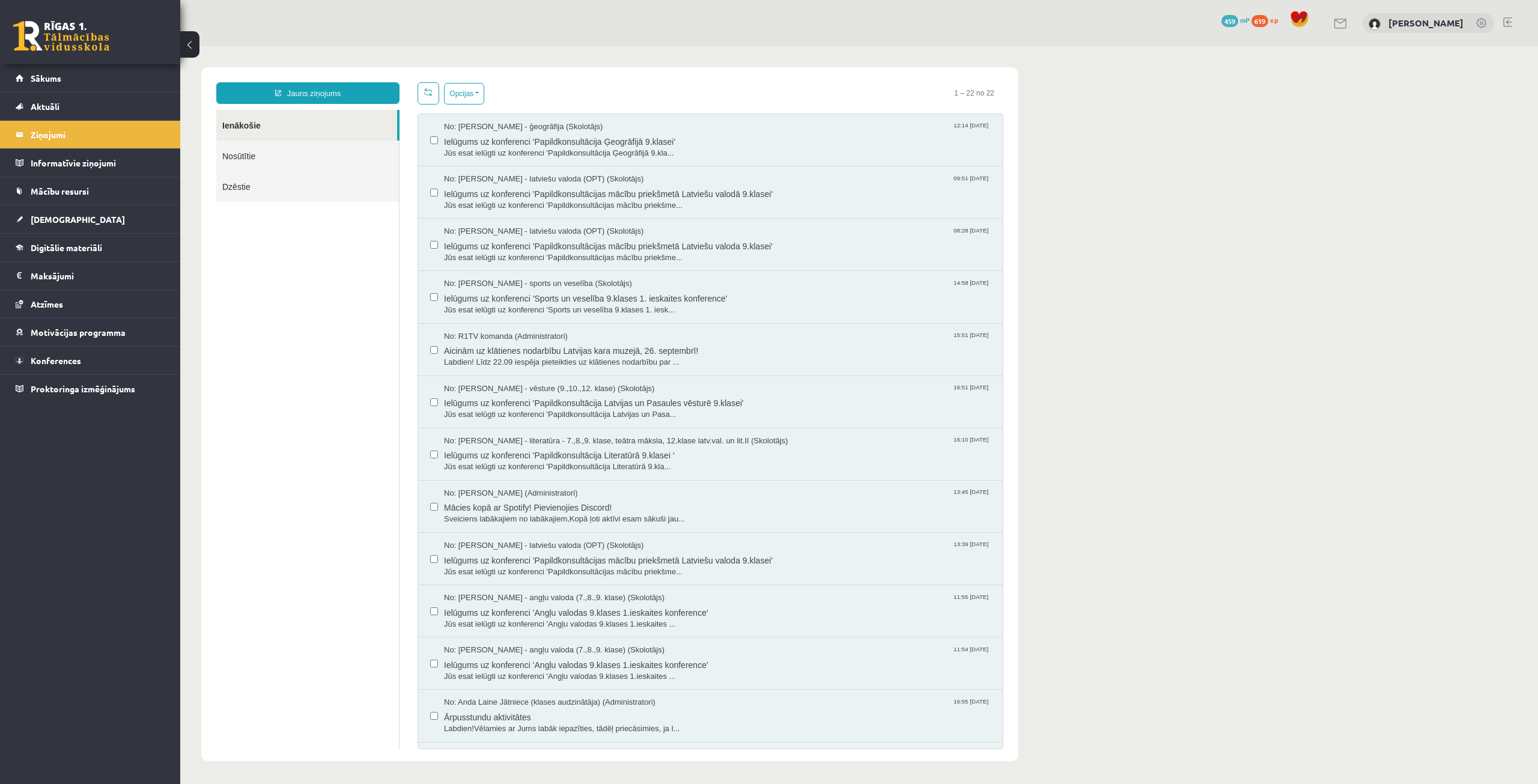
drag, startPoint x: 1651, startPoint y: 47, endPoint x: 1188, endPoint y: 95, distance: 465.5
click at [1188, 95] on body "Jauns ziņojums Ienākošie Nosūtītie Dzēstie ********* ********* ******* Opcijas …" at bounding box center [859, 414] width 1358 height 735
click at [75, 39] on link at bounding box center [61, 35] width 96 height 30
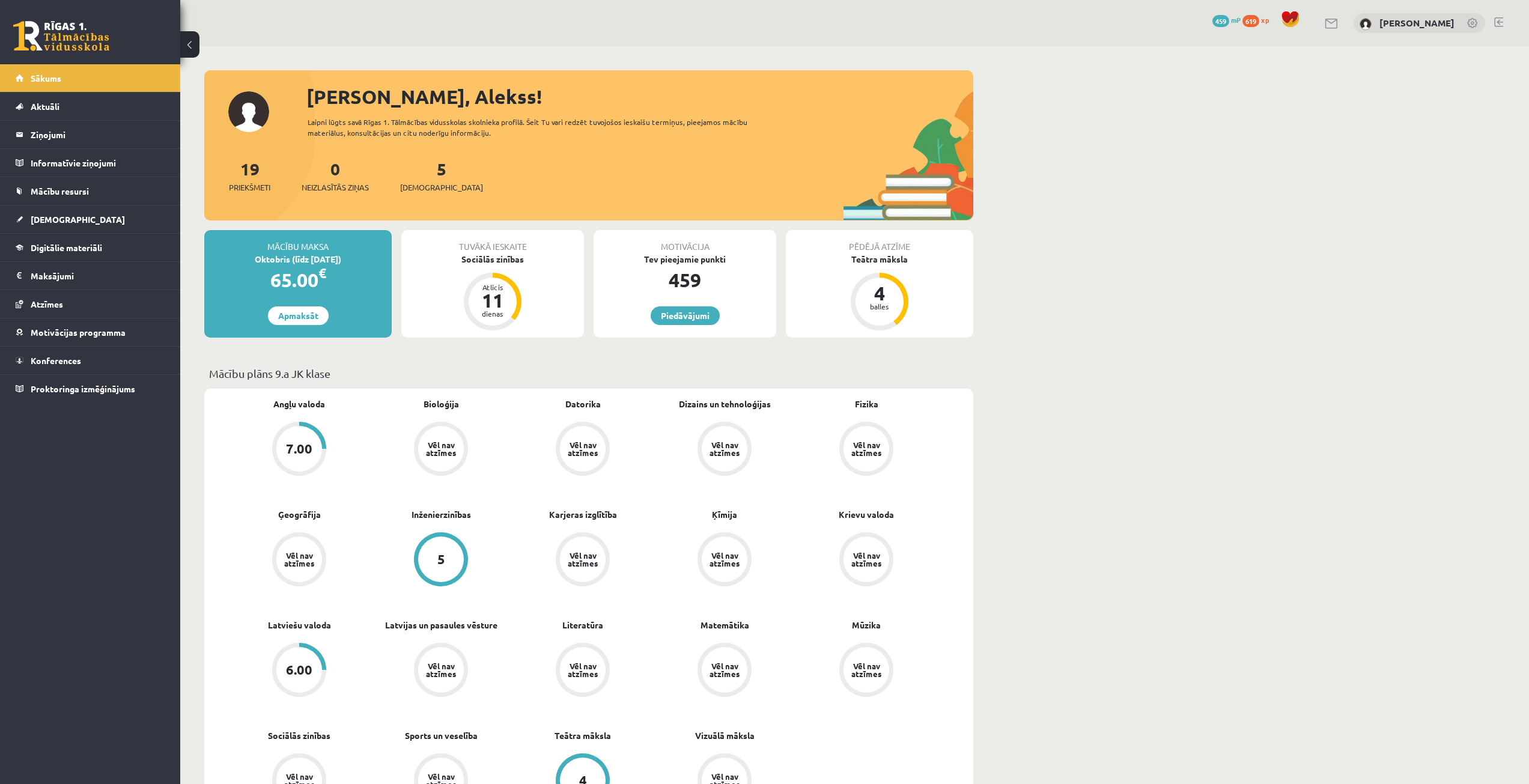
drag, startPoint x: 0, startPoint y: 0, endPoint x: 75, endPoint y: 39, distance: 84.5
click at [75, 39] on link at bounding box center [61, 35] width 96 height 30
drag, startPoint x: 1532, startPoint y: 0, endPoint x: 295, endPoint y: 17, distance: 1237.1
click at [299, 15] on div "0 Dāvanas 459 mP 619 xp Alekss Kozlovskis" at bounding box center [854, 22] width 1349 height 46
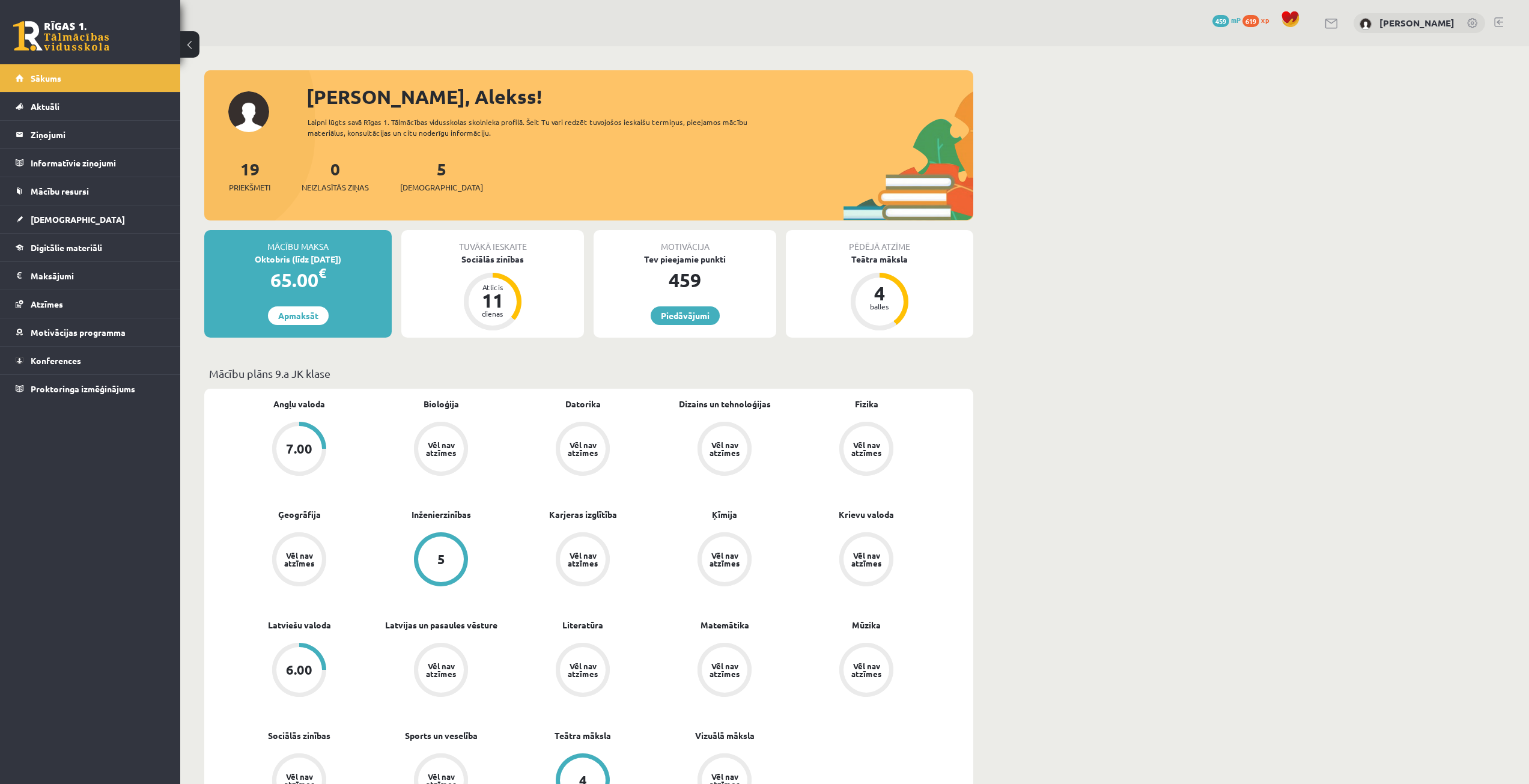
click at [49, 32] on link at bounding box center [61, 35] width 96 height 30
click at [50, 32] on link at bounding box center [61, 35] width 96 height 30
drag, startPoint x: 0, startPoint y: 0, endPoint x: 51, endPoint y: 32, distance: 60.2
click at [51, 32] on link at bounding box center [61, 35] width 96 height 30
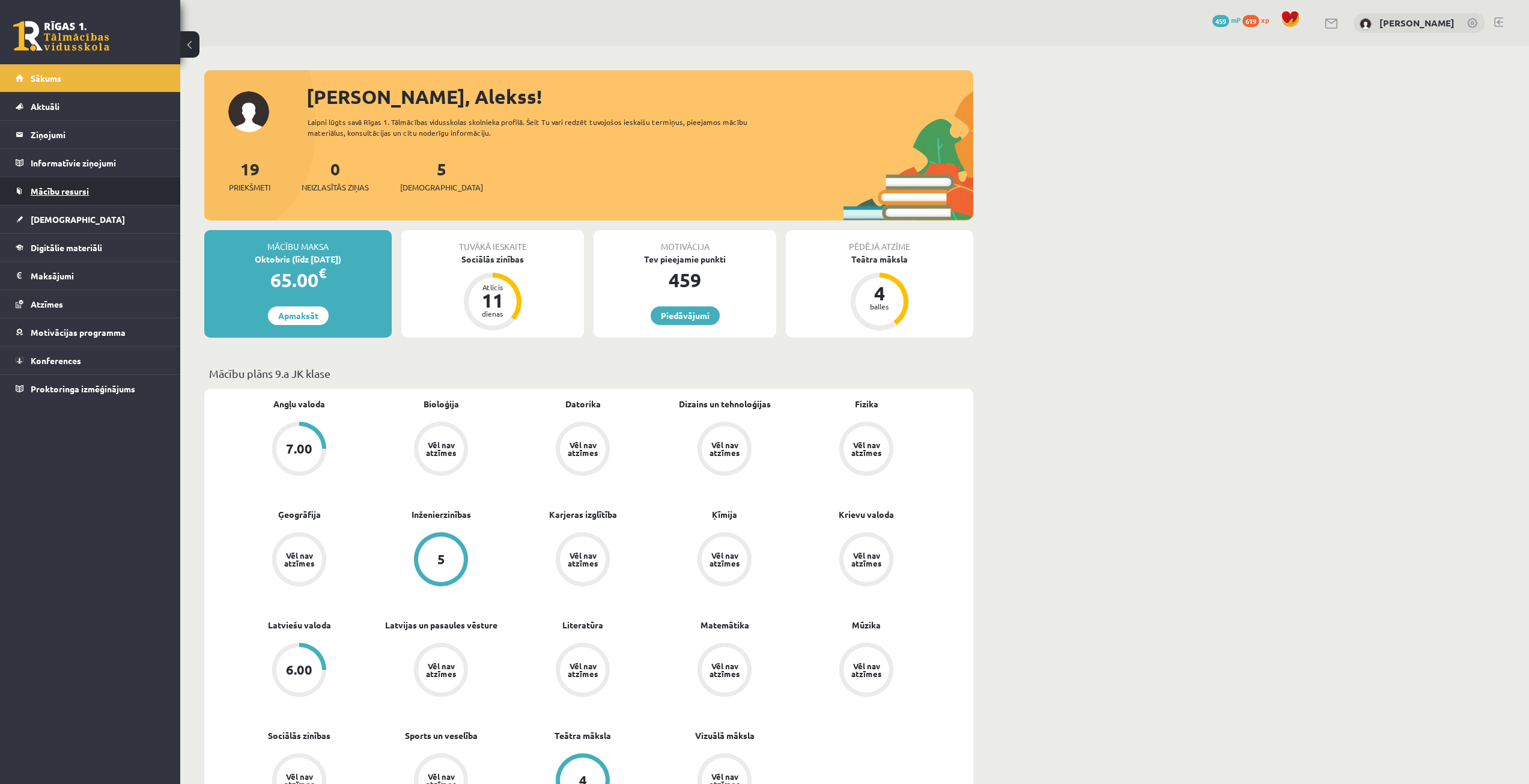
click at [66, 178] on link "Mācību resursi" at bounding box center [90, 191] width 149 height 28
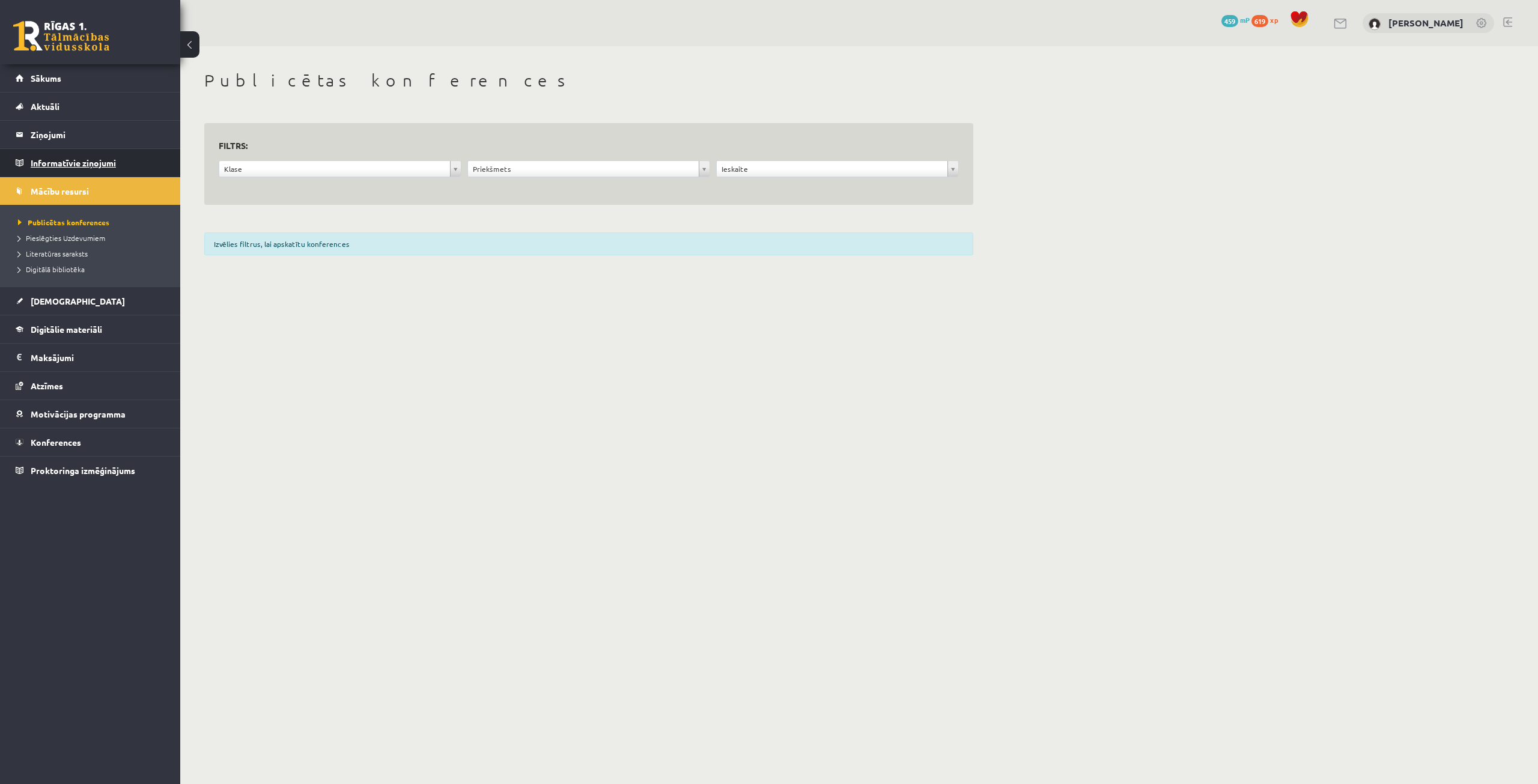
click at [68, 158] on legend "Informatīvie ziņojumi 0" at bounding box center [98, 163] width 135 height 28
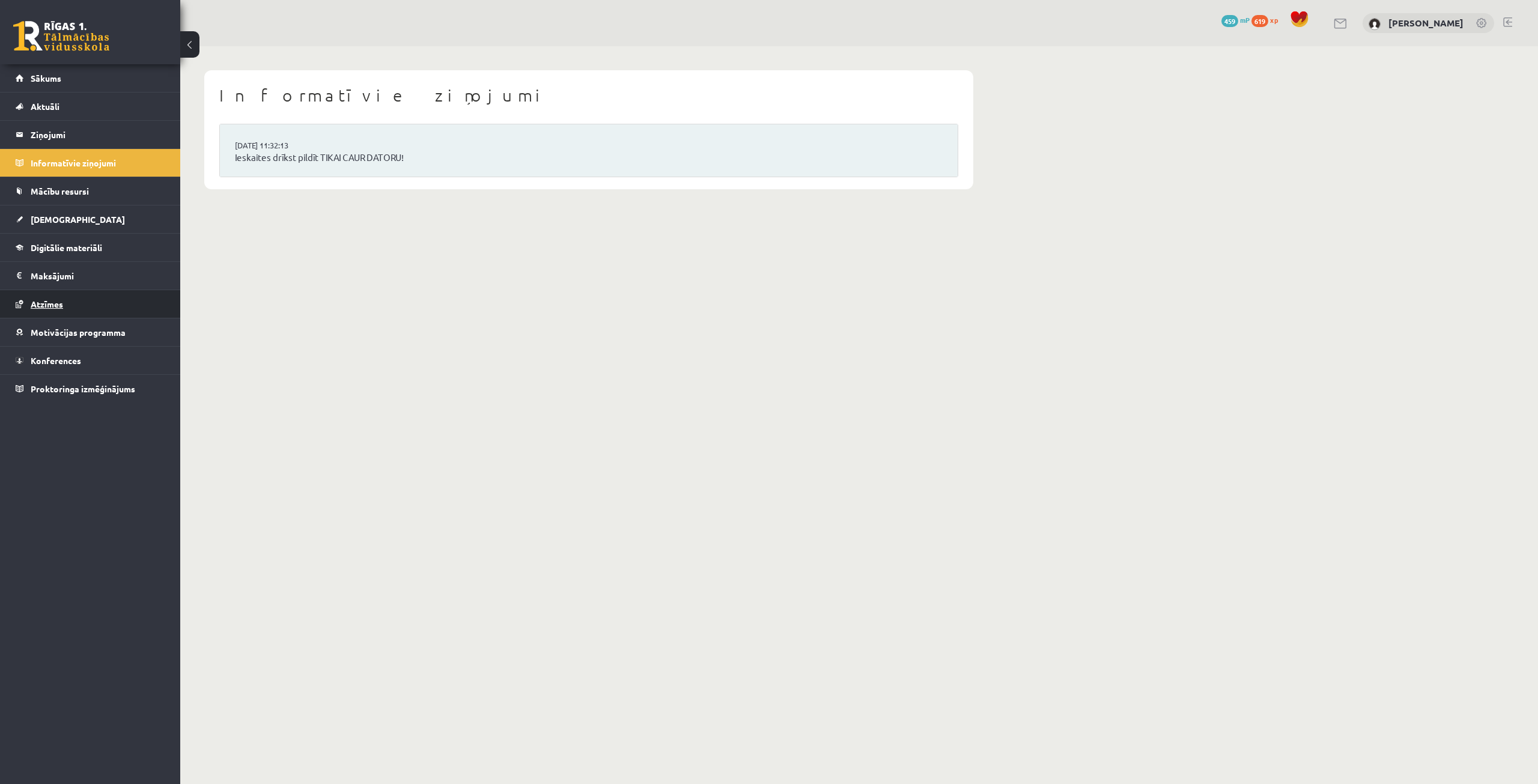
click at [51, 313] on link "Atzīmes" at bounding box center [90, 304] width 149 height 28
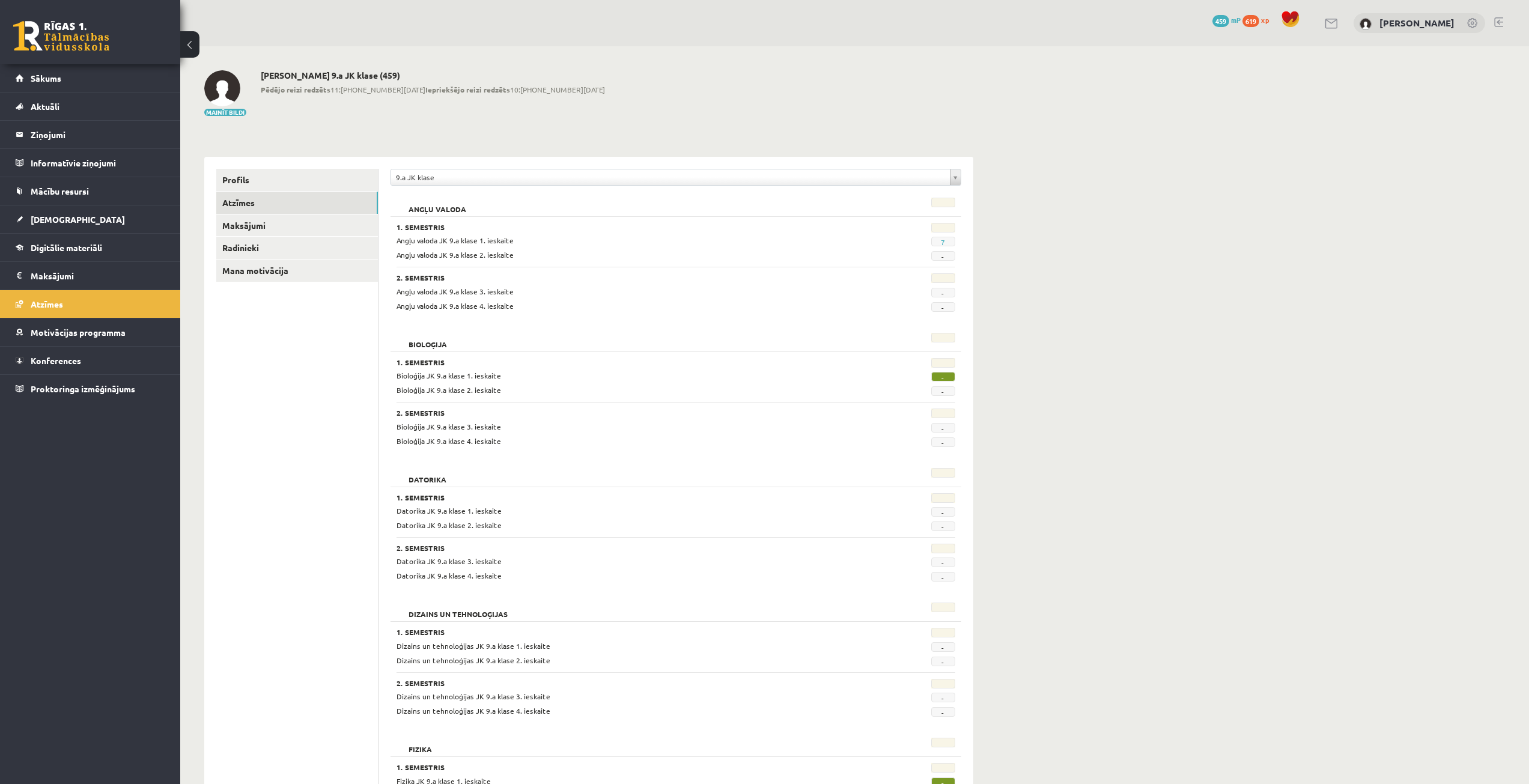
drag, startPoint x: 1537, startPoint y: 1, endPoint x: 818, endPoint y: 110, distance: 727.2
click at [818, 110] on div "Mainīt bildi Alekss Kozlovskis 9.a JK klase (459) Pēdējo reizi redzēts 11:27 20…" at bounding box center [588, 94] width 769 height 47
click at [77, 86] on link "Sākums" at bounding box center [90, 77] width 149 height 28
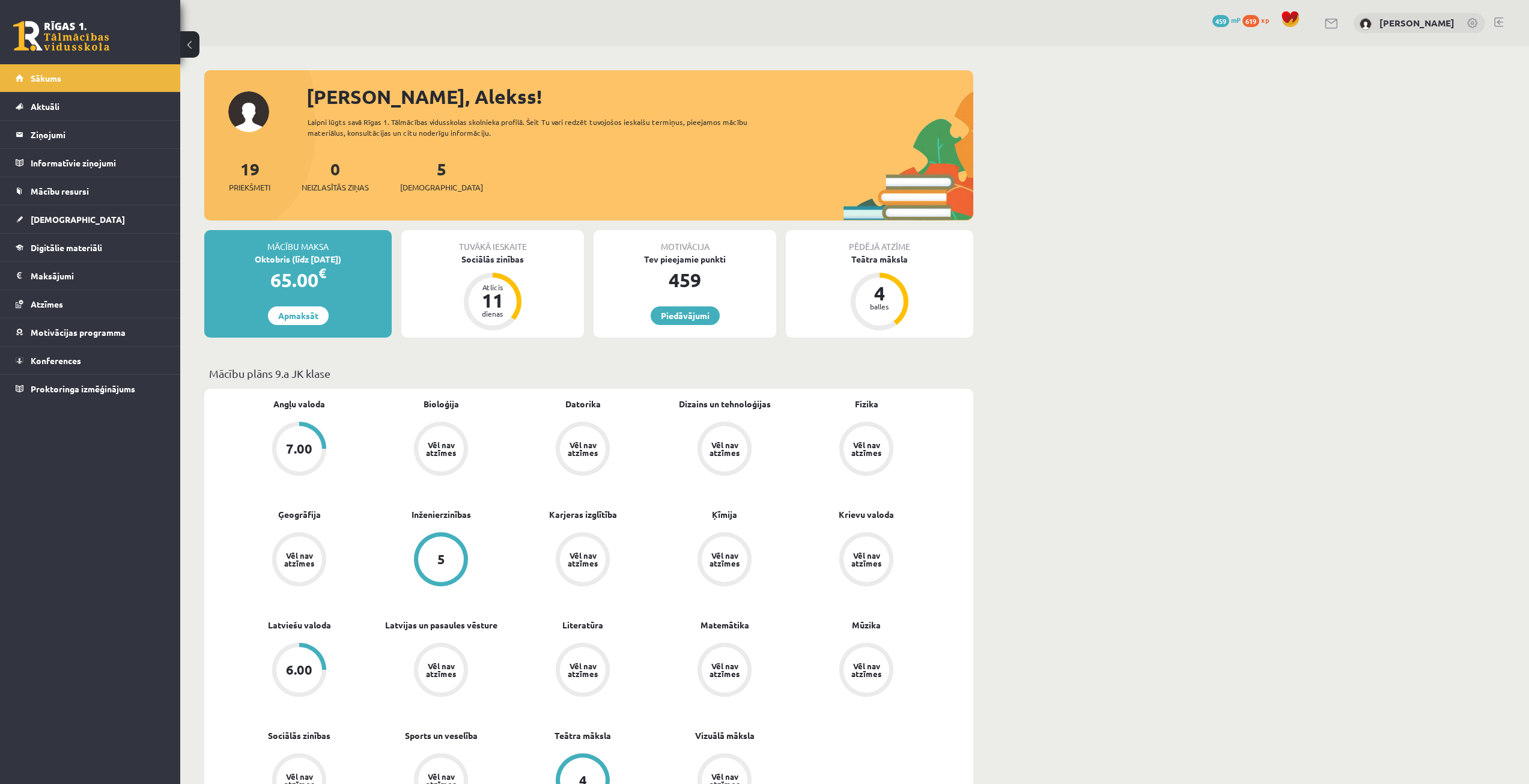
drag, startPoint x: 1536, startPoint y: 0, endPoint x: 1122, endPoint y: 90, distance: 423.7
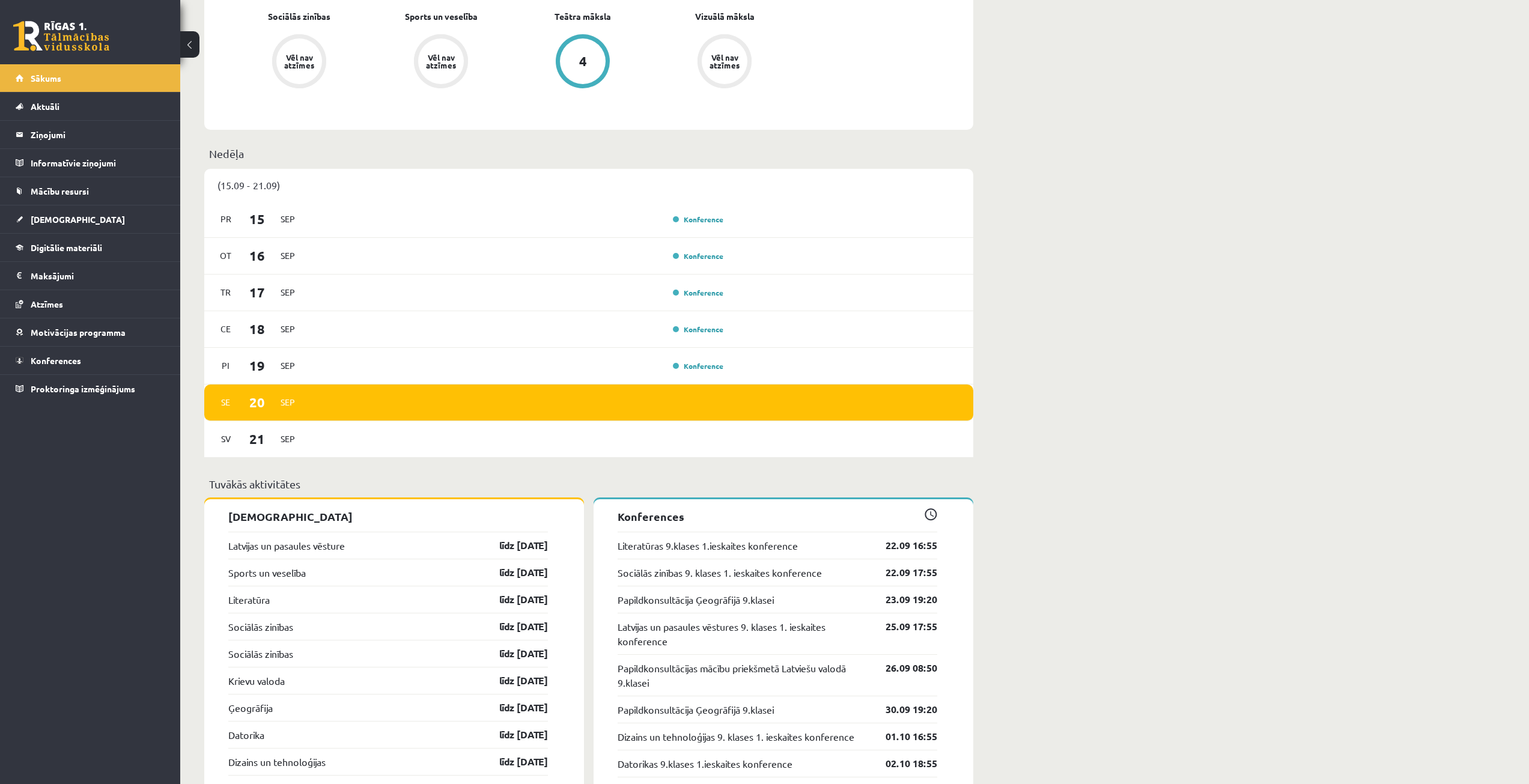
scroll to position [721, 0]
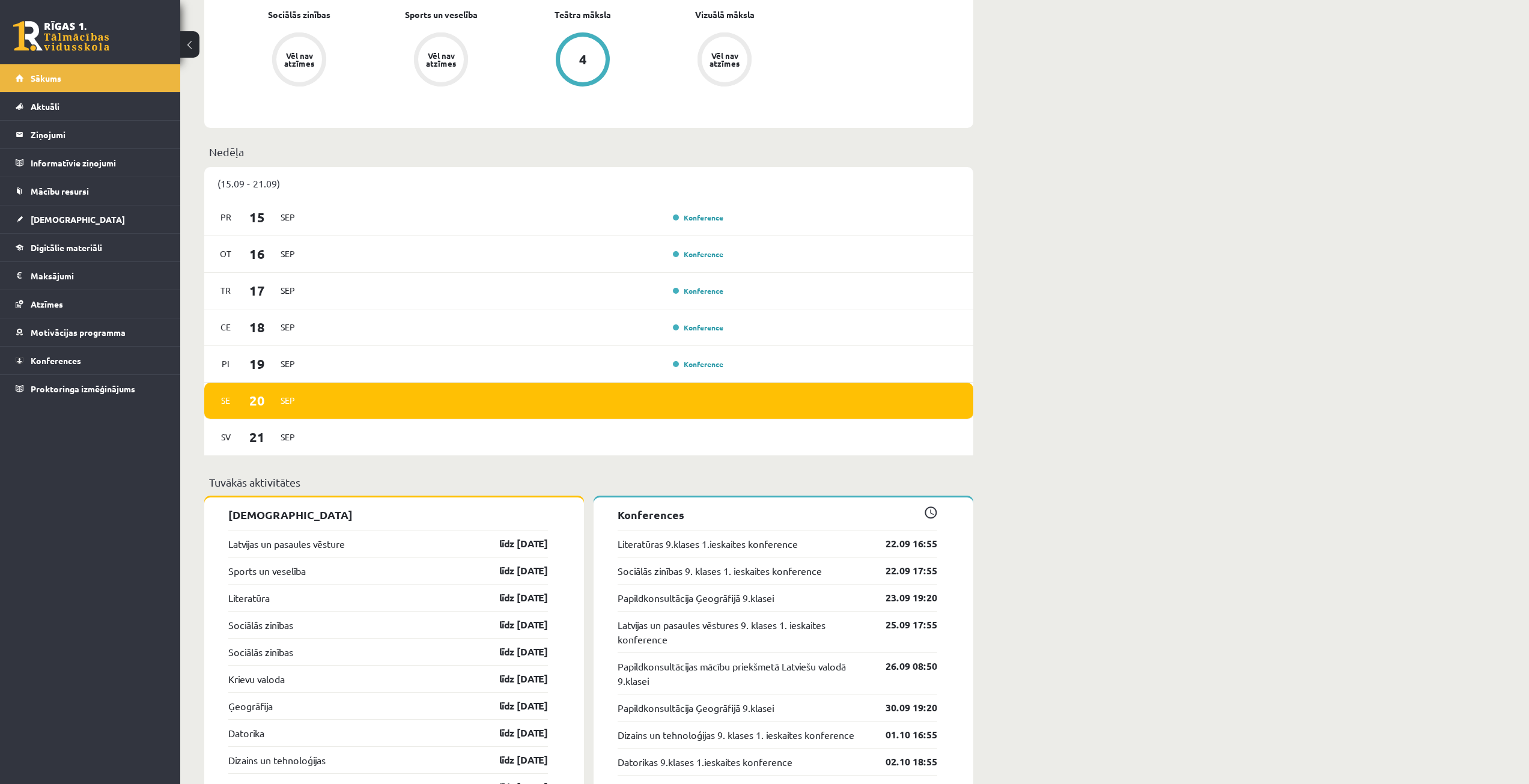
click at [513, 547] on link "līdz 30.09.25" at bounding box center [513, 543] width 69 height 14
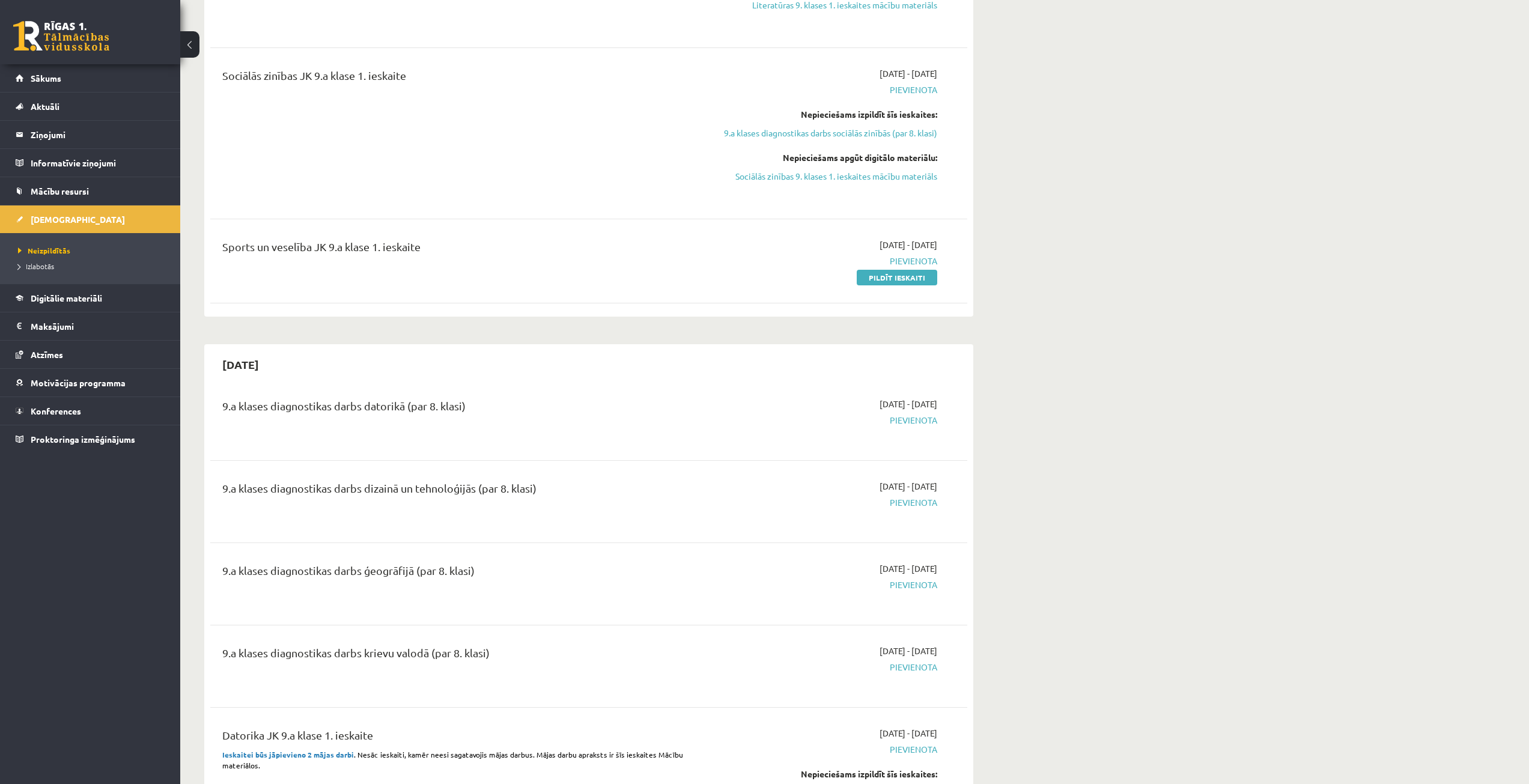
scroll to position [721, 0]
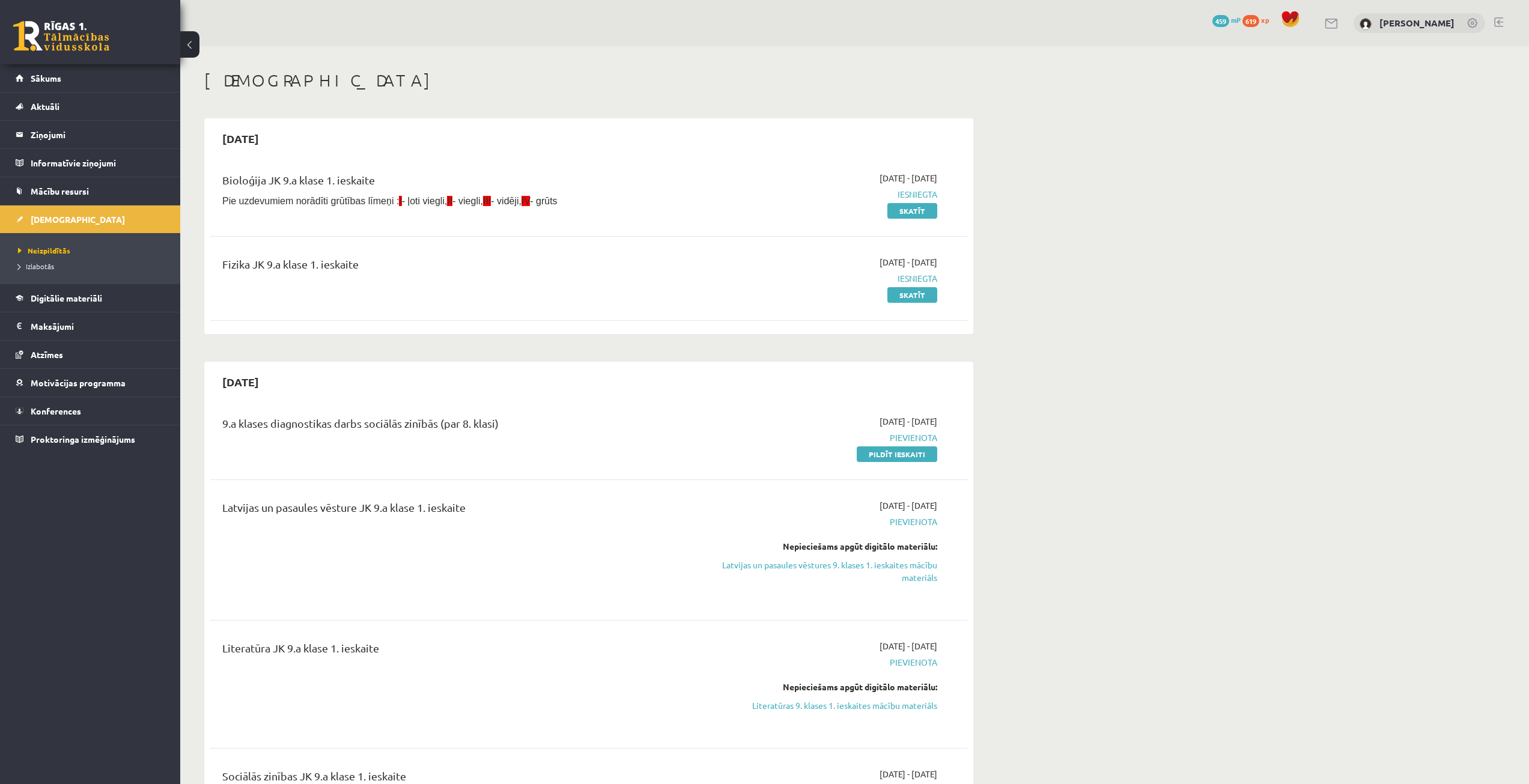
drag, startPoint x: 0, startPoint y: 0, endPoint x: 1049, endPoint y: 99, distance: 1053.7
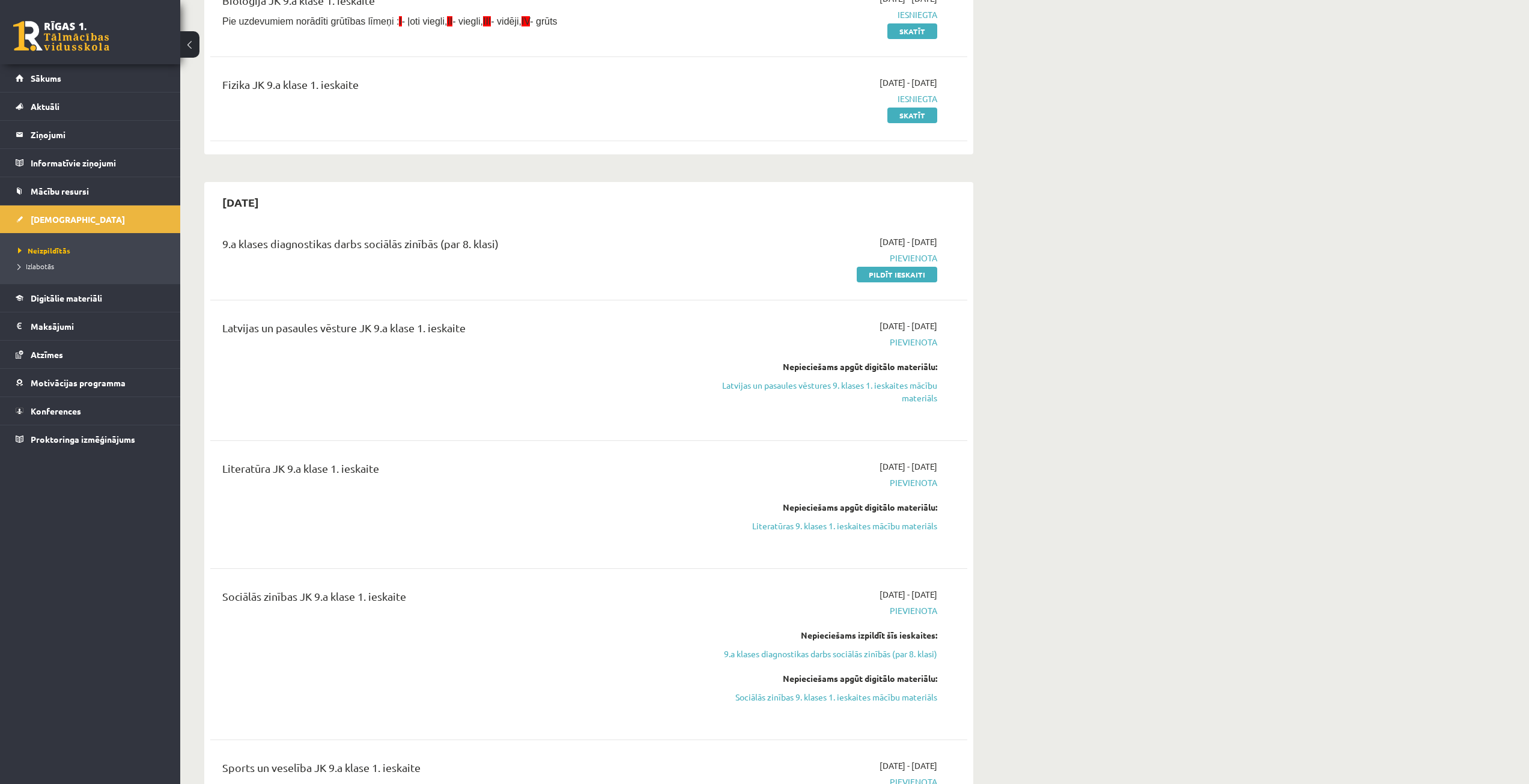
scroll to position [180, 0]
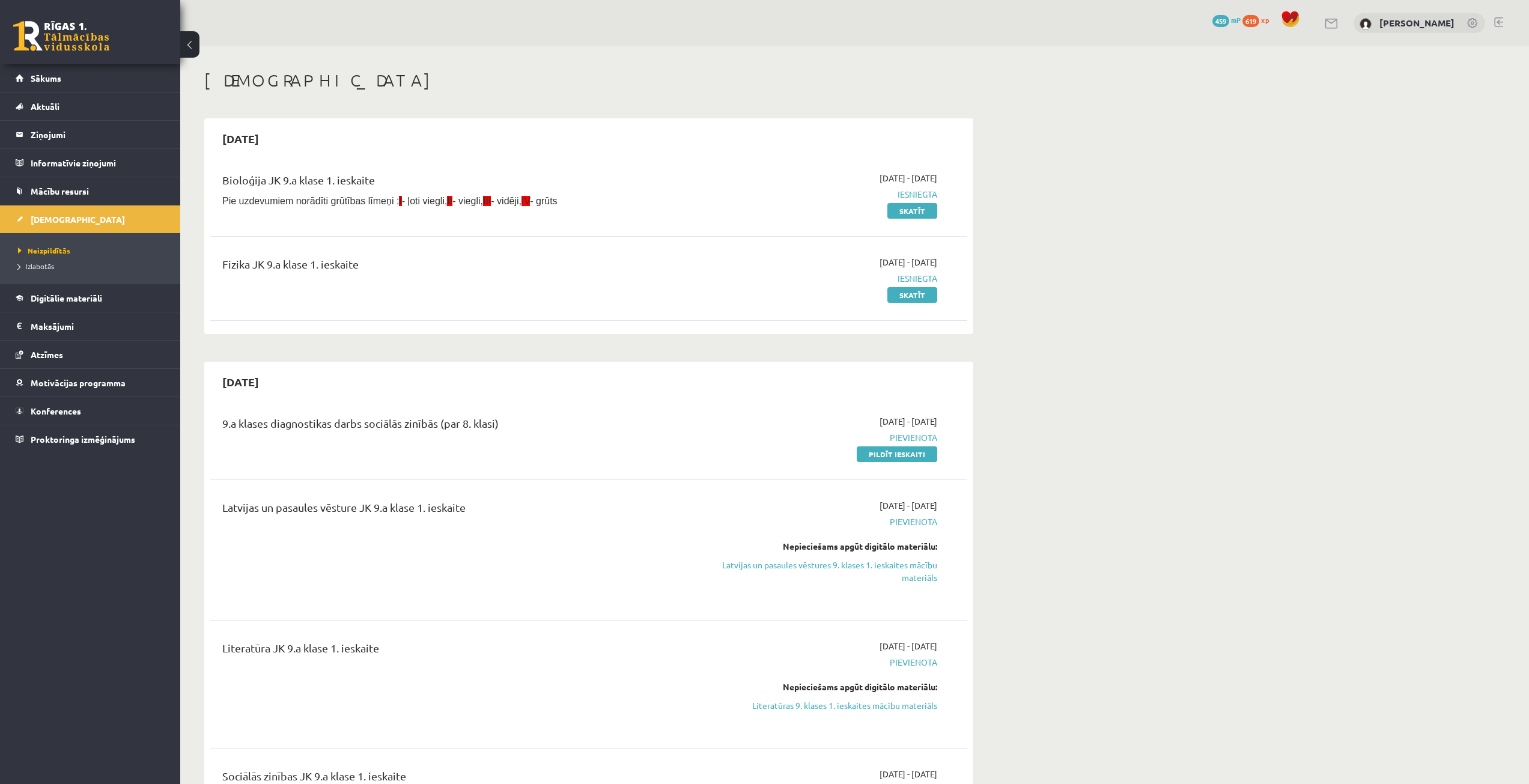
scroll to position [178, 0]
